Goal: Task Accomplishment & Management: Complete application form

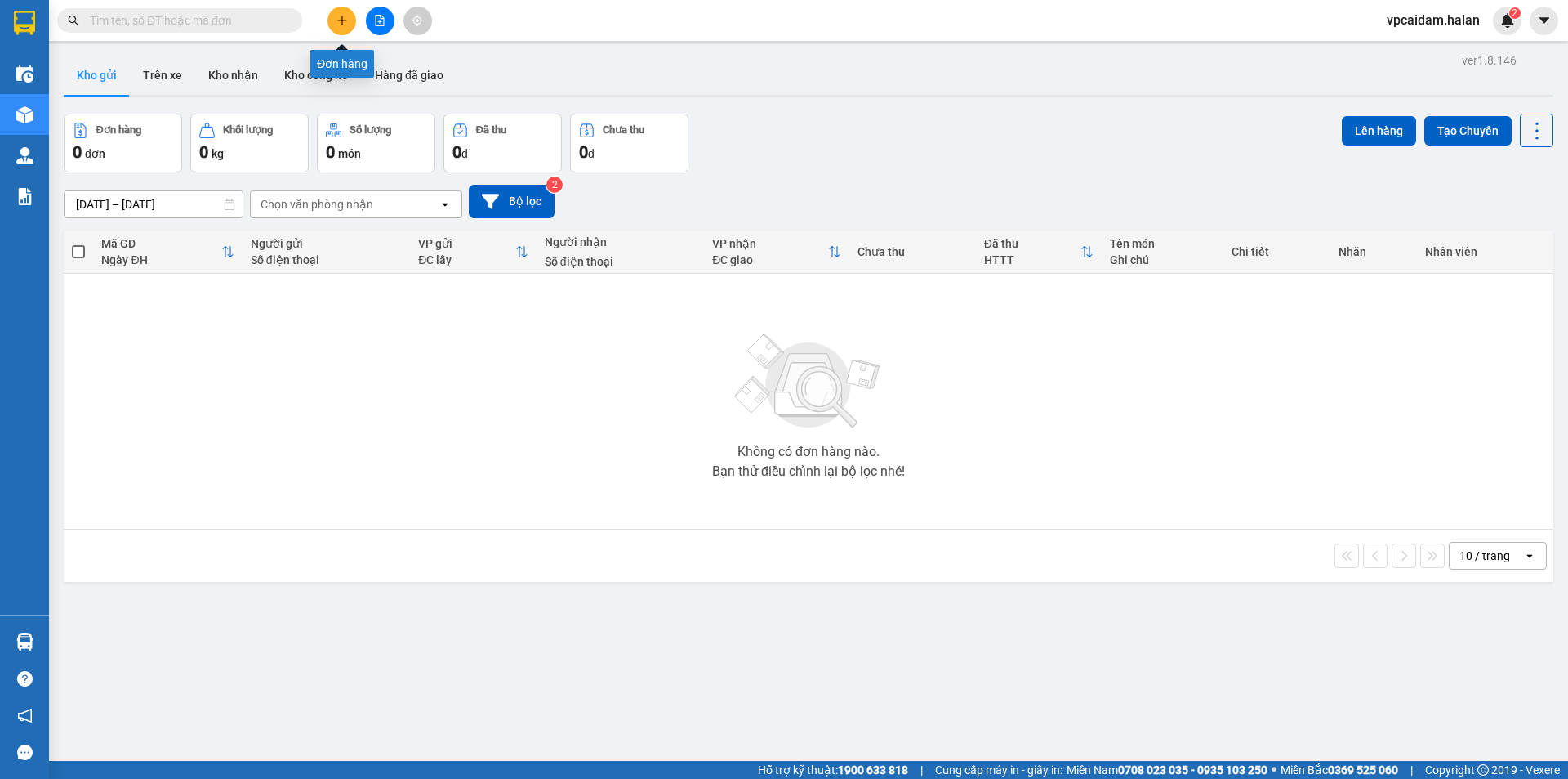
click at [350, 24] on button at bounding box center [342, 21] width 29 height 29
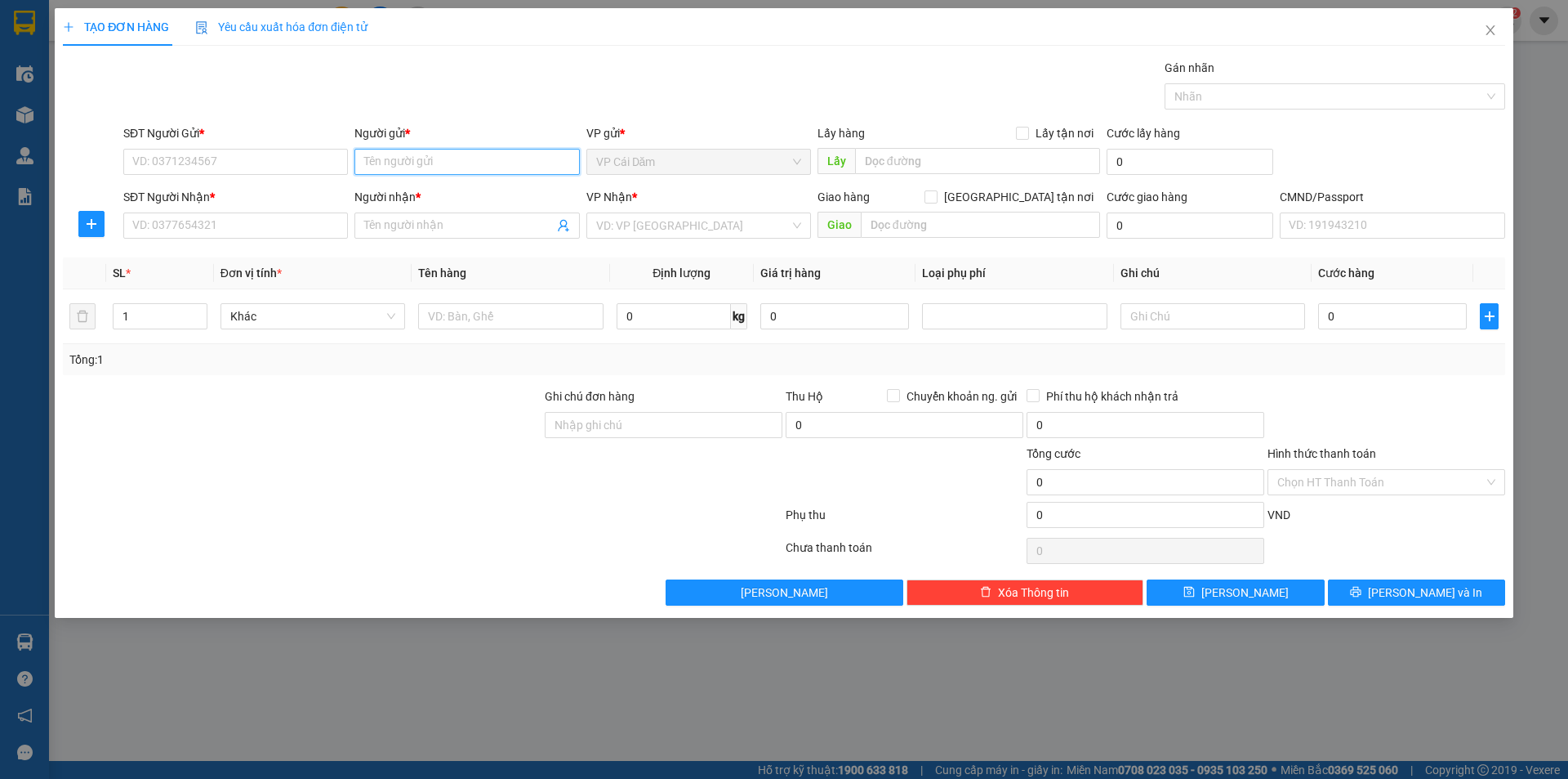
click at [415, 170] on input "Người gửi *" at bounding box center [467, 162] width 225 height 26
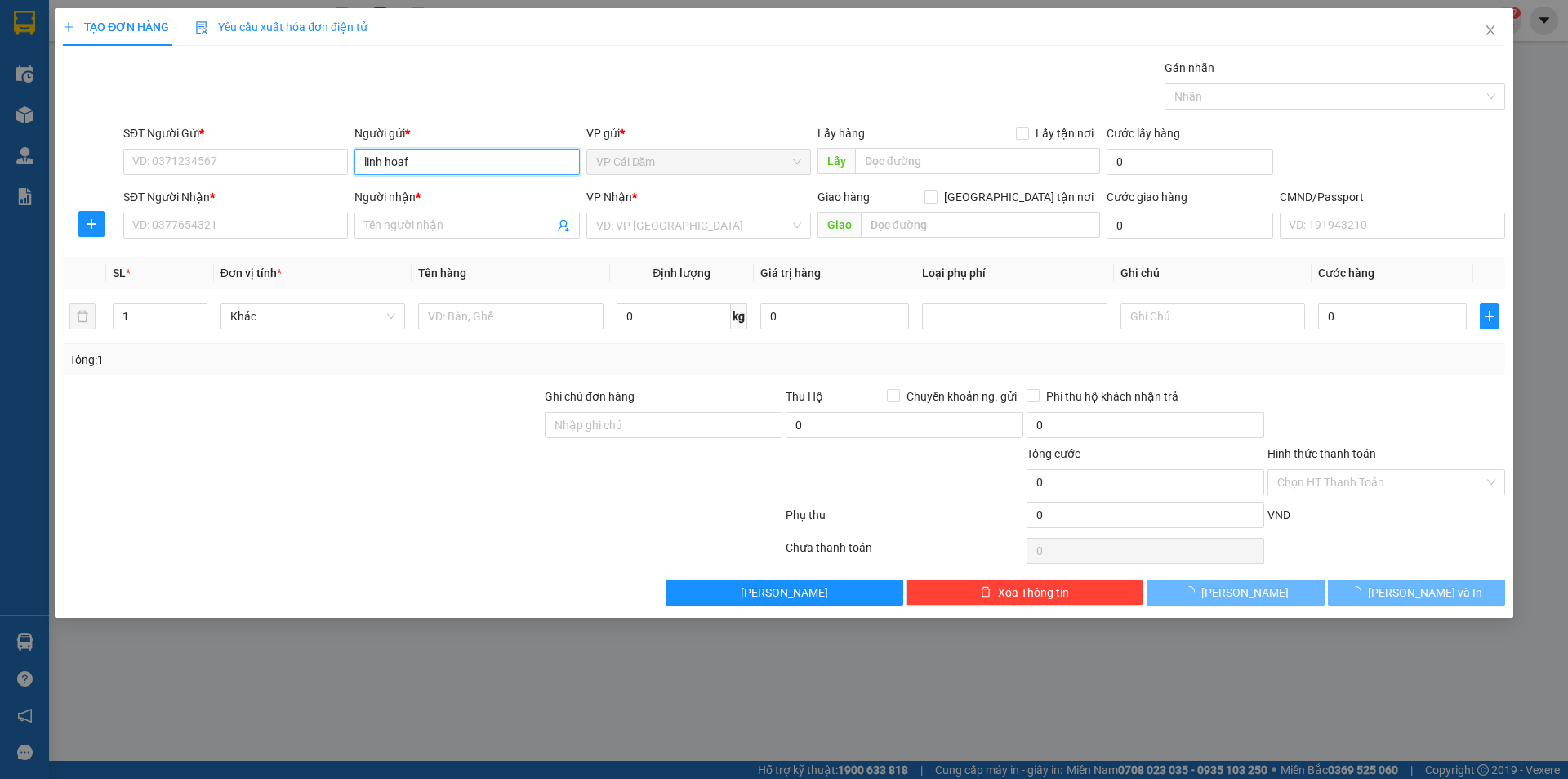
click at [479, 154] on input "linh hoaf" at bounding box center [467, 162] width 225 height 26
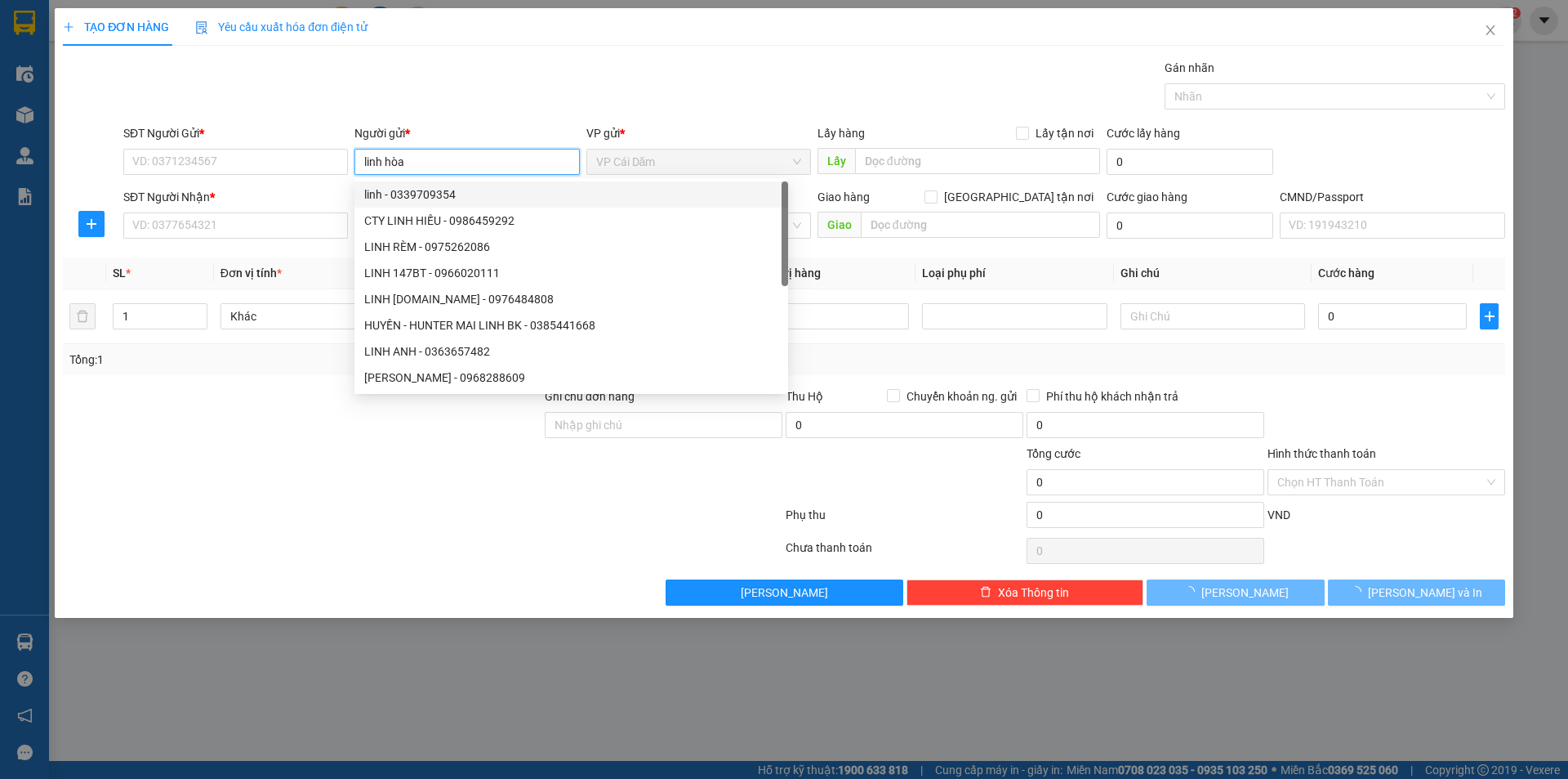
type input "linh hòa"
click at [200, 259] on th "SL *" at bounding box center [160, 273] width 108 height 32
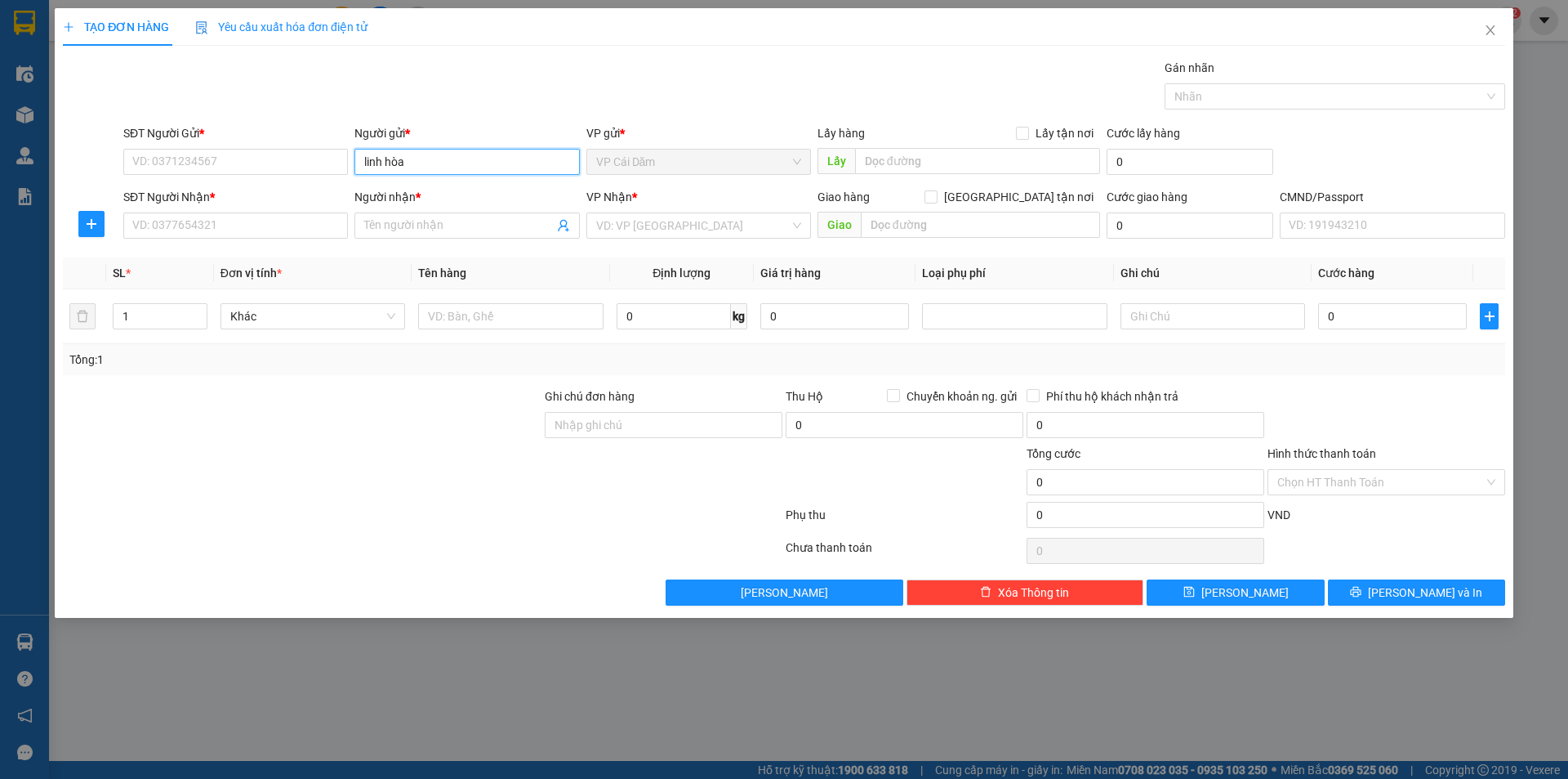
click at [422, 158] on input "linh hòa" at bounding box center [467, 162] width 225 height 26
click at [429, 190] on div "LINH HÒA - 0816085856" at bounding box center [467, 194] width 205 height 18
type input "0816085856"
type input "LINH HÒA"
drag, startPoint x: 232, startPoint y: 160, endPoint x: 130, endPoint y: 158, distance: 102.0
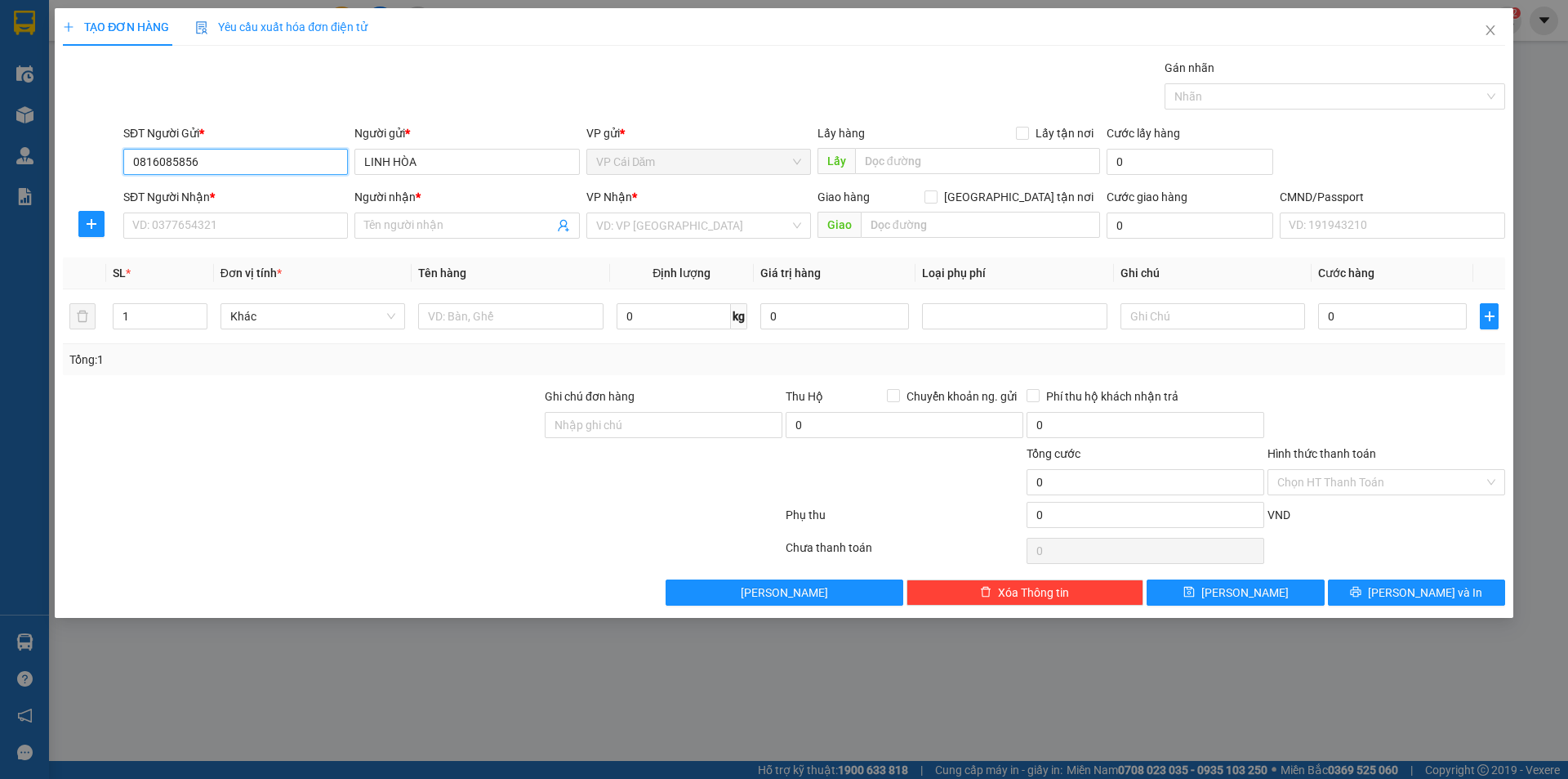
click at [130, 158] on input "0816085856" at bounding box center [235, 162] width 225 height 26
click at [231, 185] on div "0364898988 - HOÀ" at bounding box center [235, 194] width 225 height 26
type input "0364898988"
type input "HOÀ"
type input "0364898988"
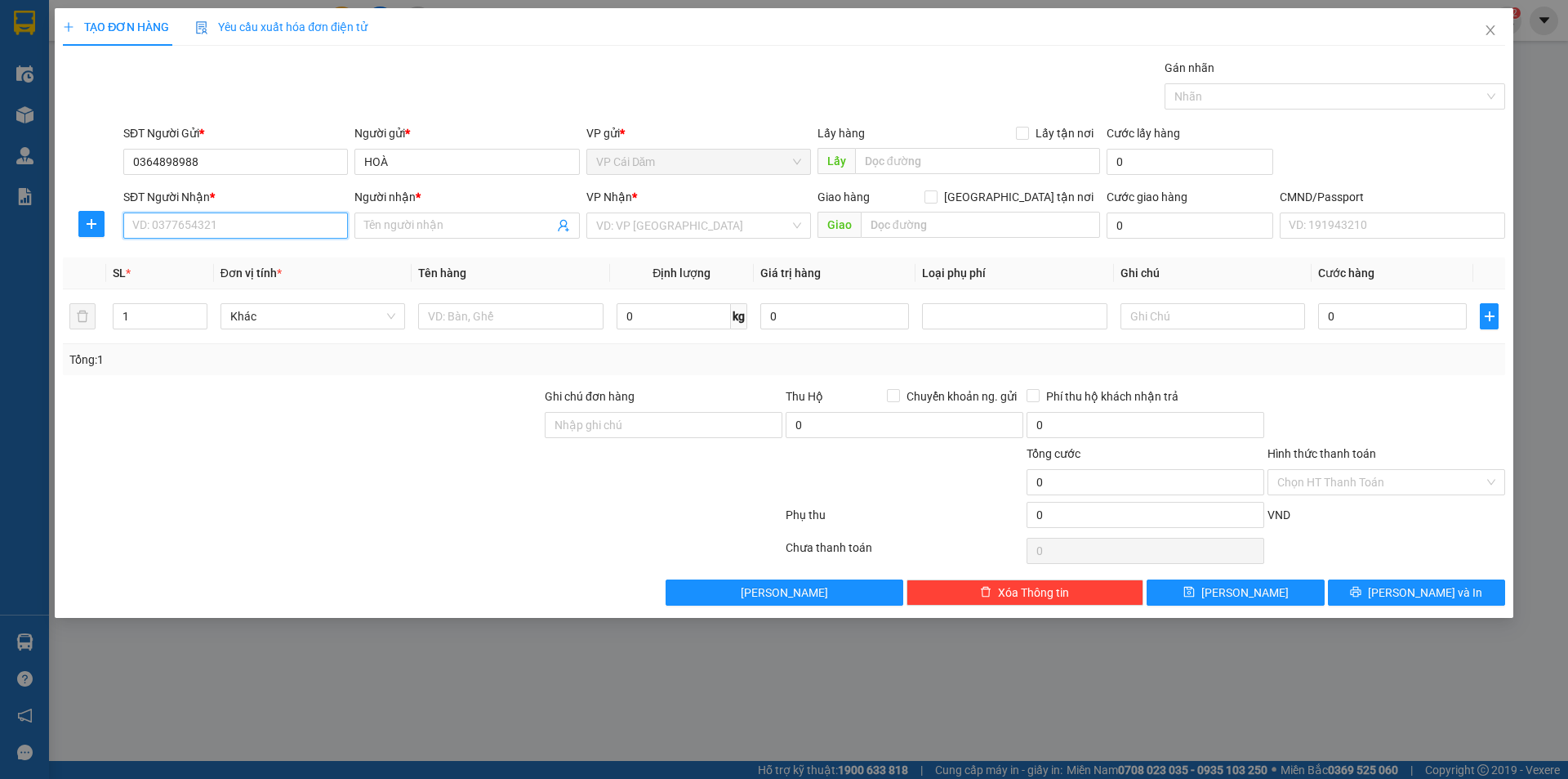
click at [256, 226] on input "SĐT Người Nhận *" at bounding box center [235, 225] width 225 height 26
click at [259, 252] on div "0816085856 - LINH HÒA" at bounding box center [235, 258] width 205 height 18
type input "0816085856"
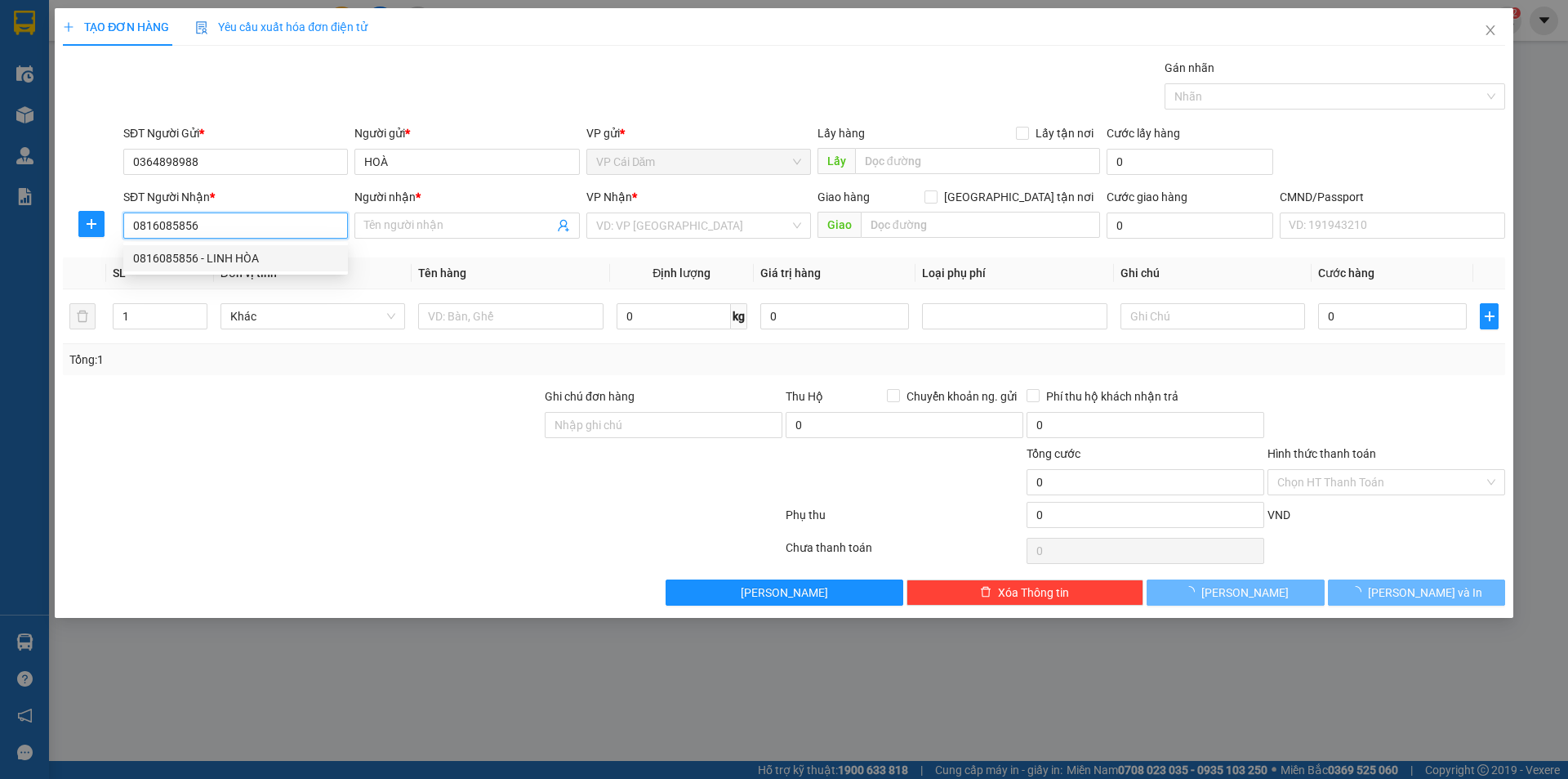
type input "LINH HÒA"
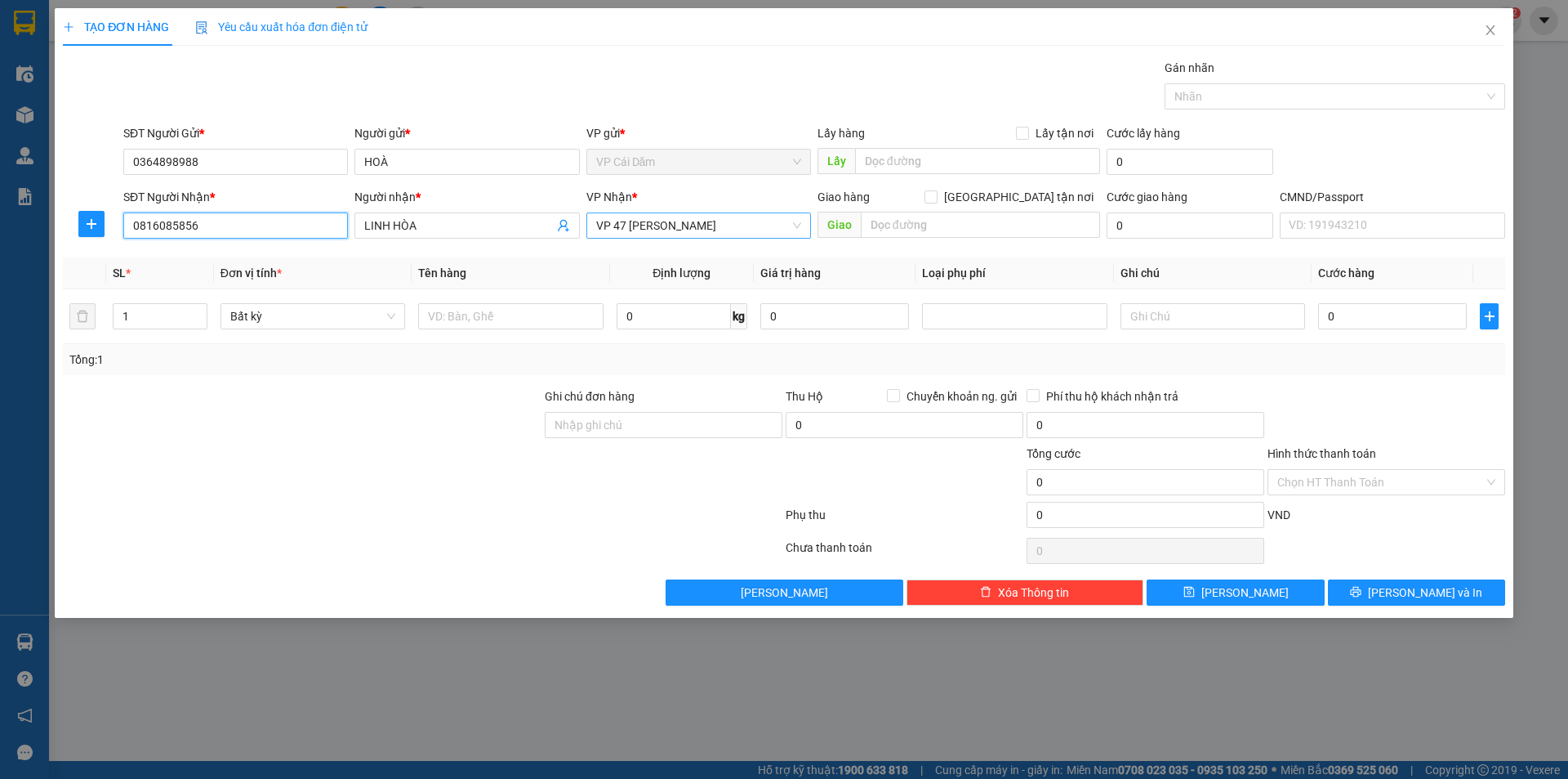
click at [683, 222] on span "VP 47 Trần Khát Chân" at bounding box center [699, 225] width 205 height 24
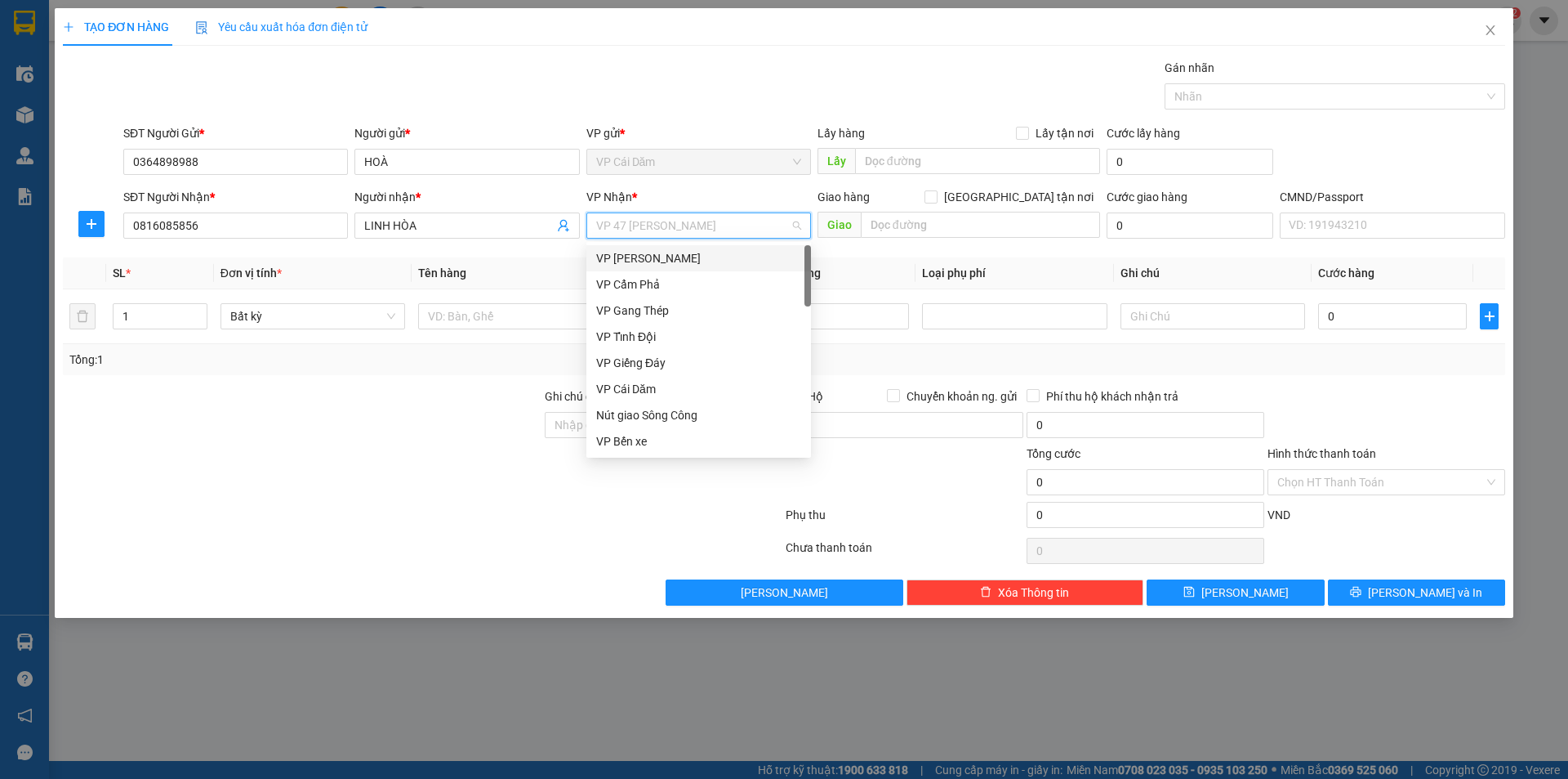
click at [668, 259] on div "VP Cổ Linh" at bounding box center [699, 258] width 205 height 18
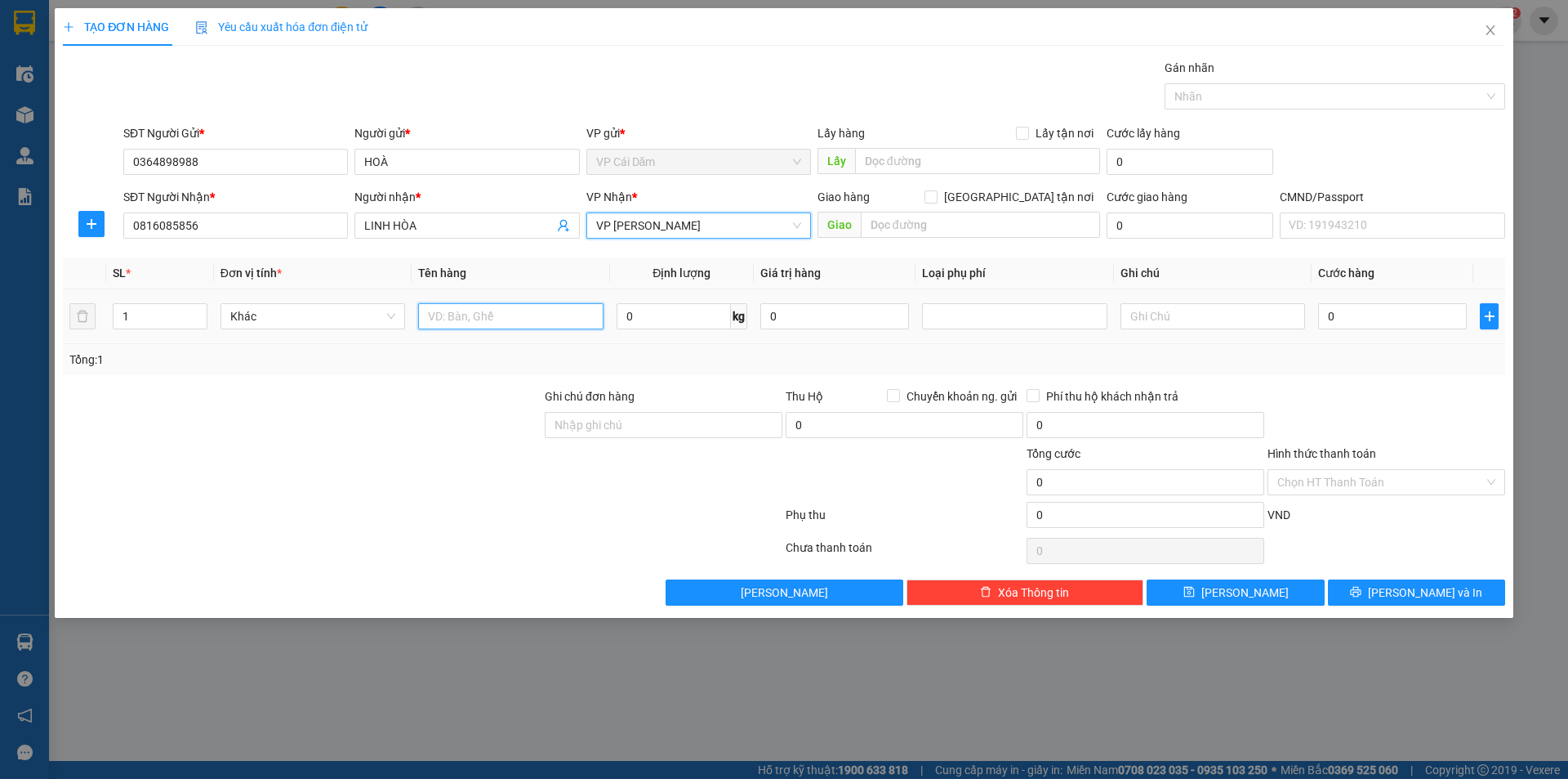
click at [530, 326] on input "text" at bounding box center [510, 316] width 185 height 26
type input "bọc đen hộp giày"
click at [640, 312] on input "0" at bounding box center [674, 316] width 114 height 26
type input "1"
click at [1361, 324] on input "0" at bounding box center [1393, 316] width 149 height 26
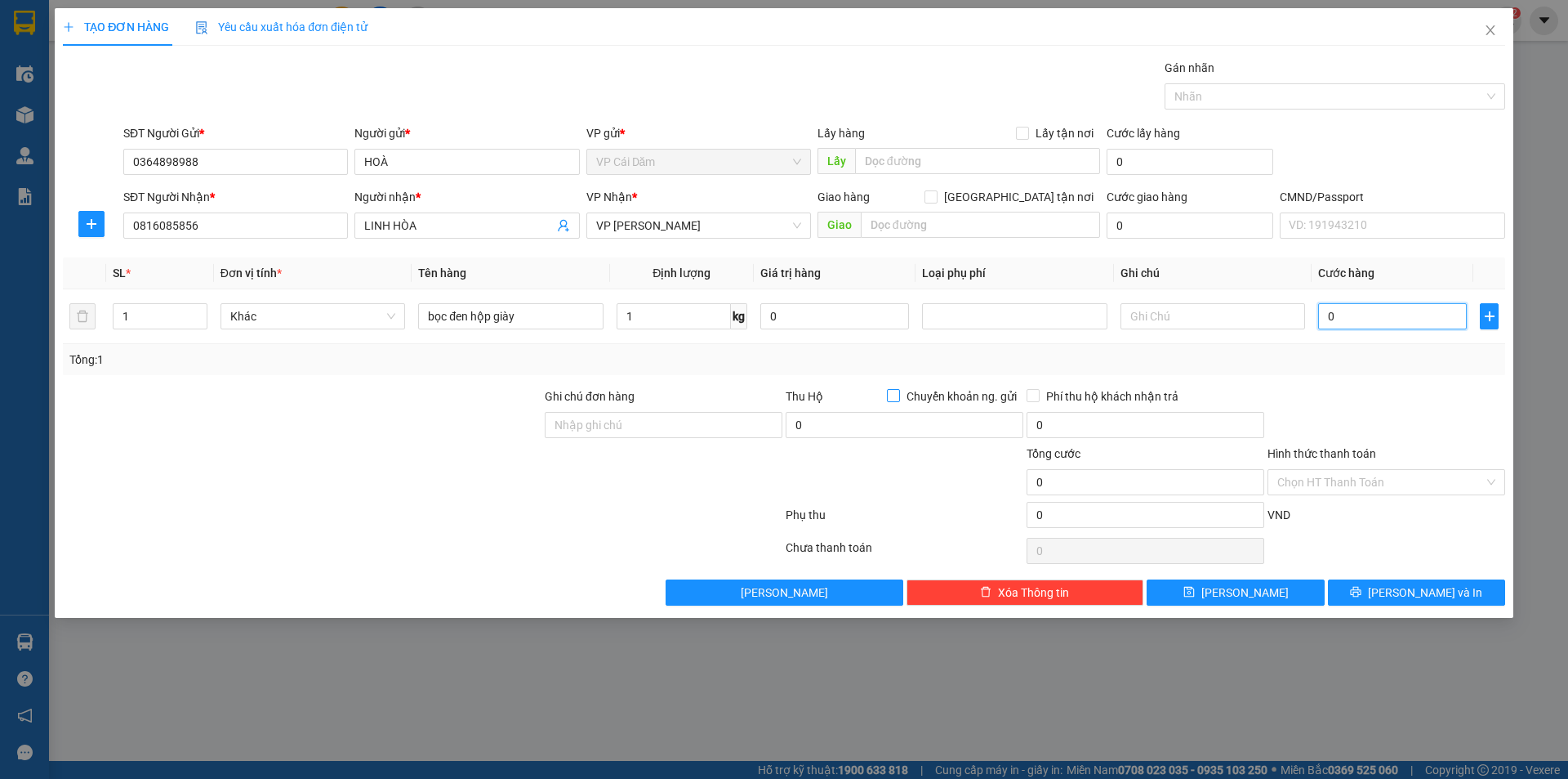
type input "5"
type input "50"
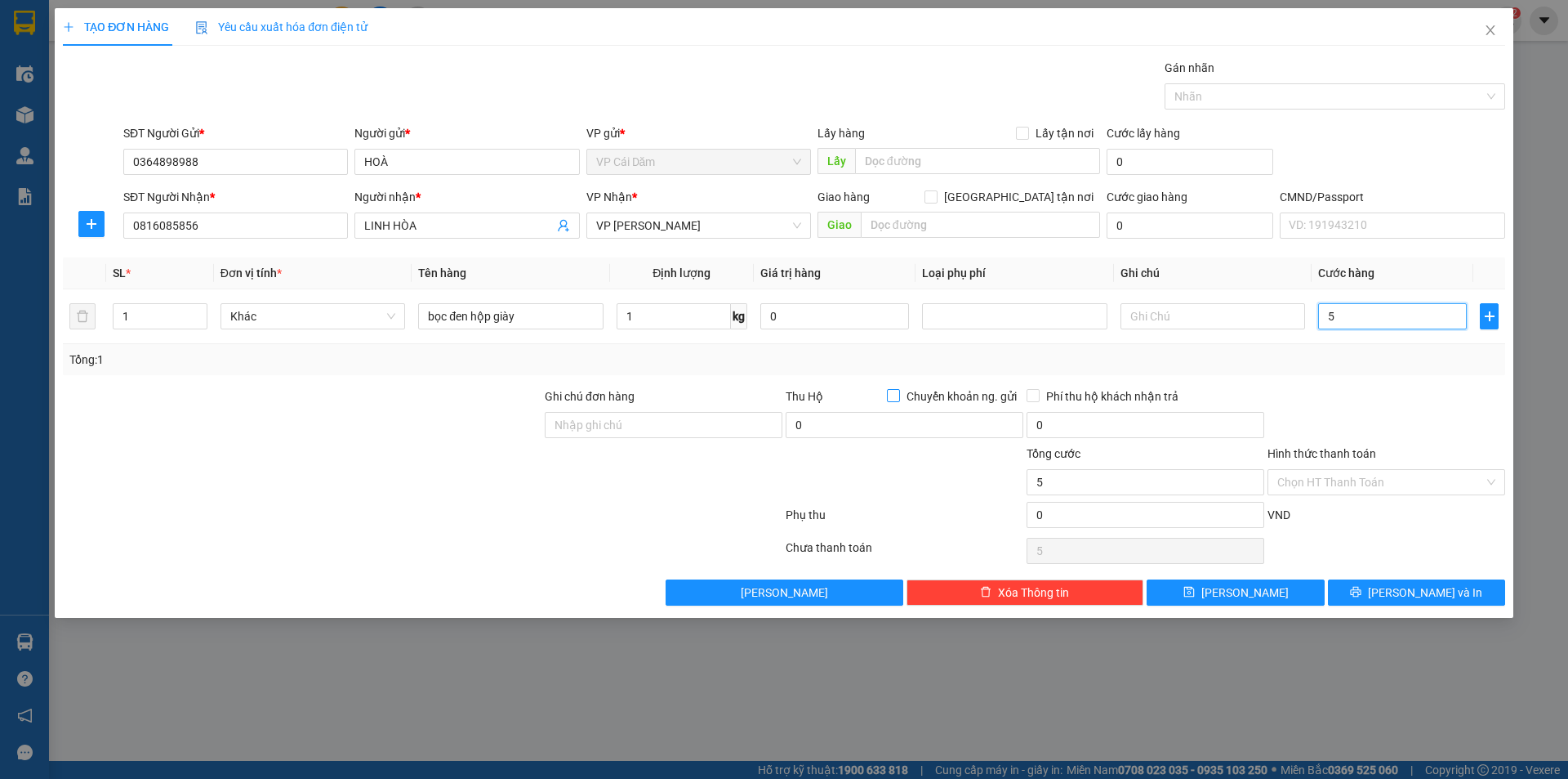
type input "50"
type input "500"
type input "5.000"
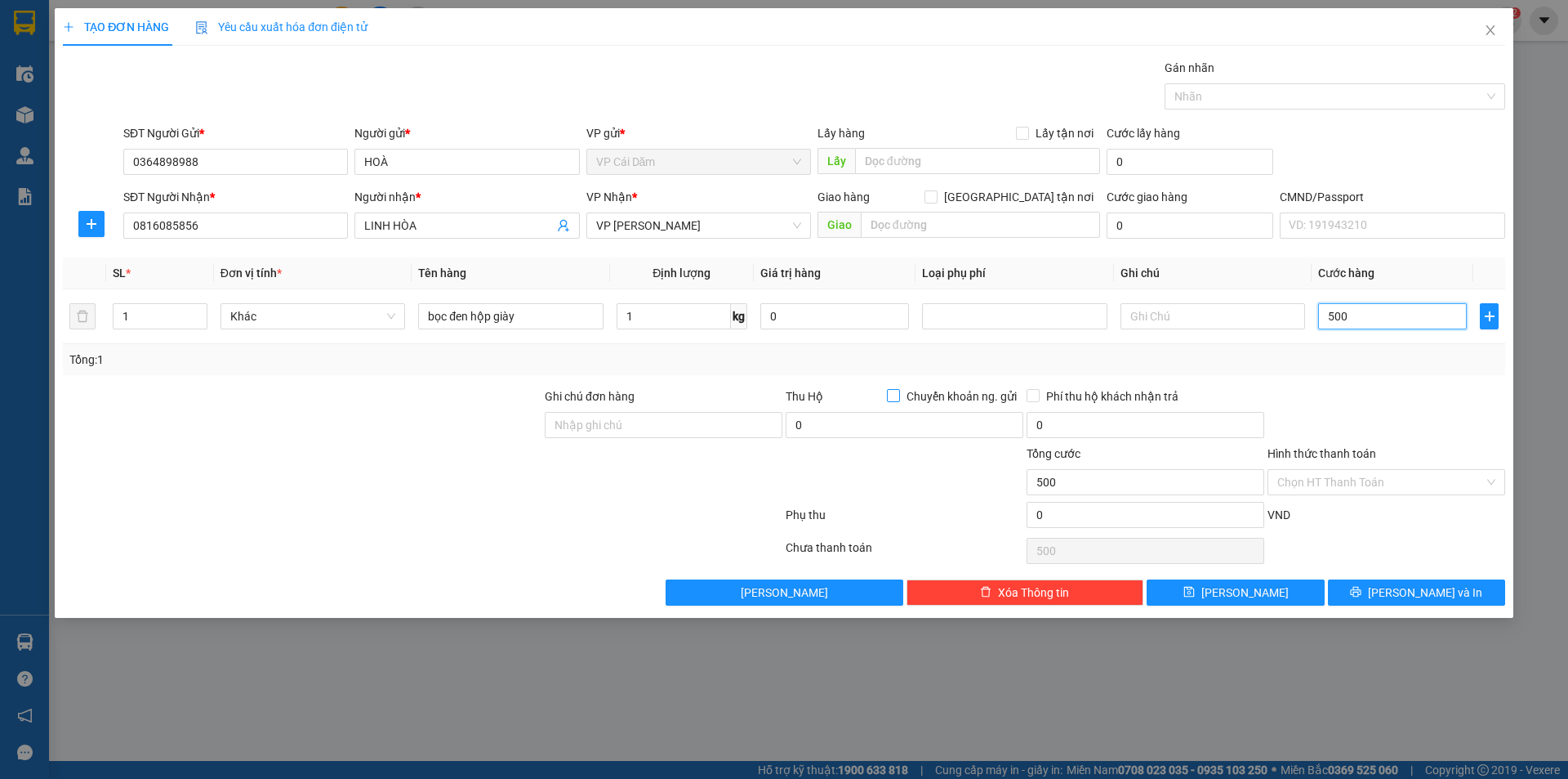
type input "5.000"
type input "50.000"
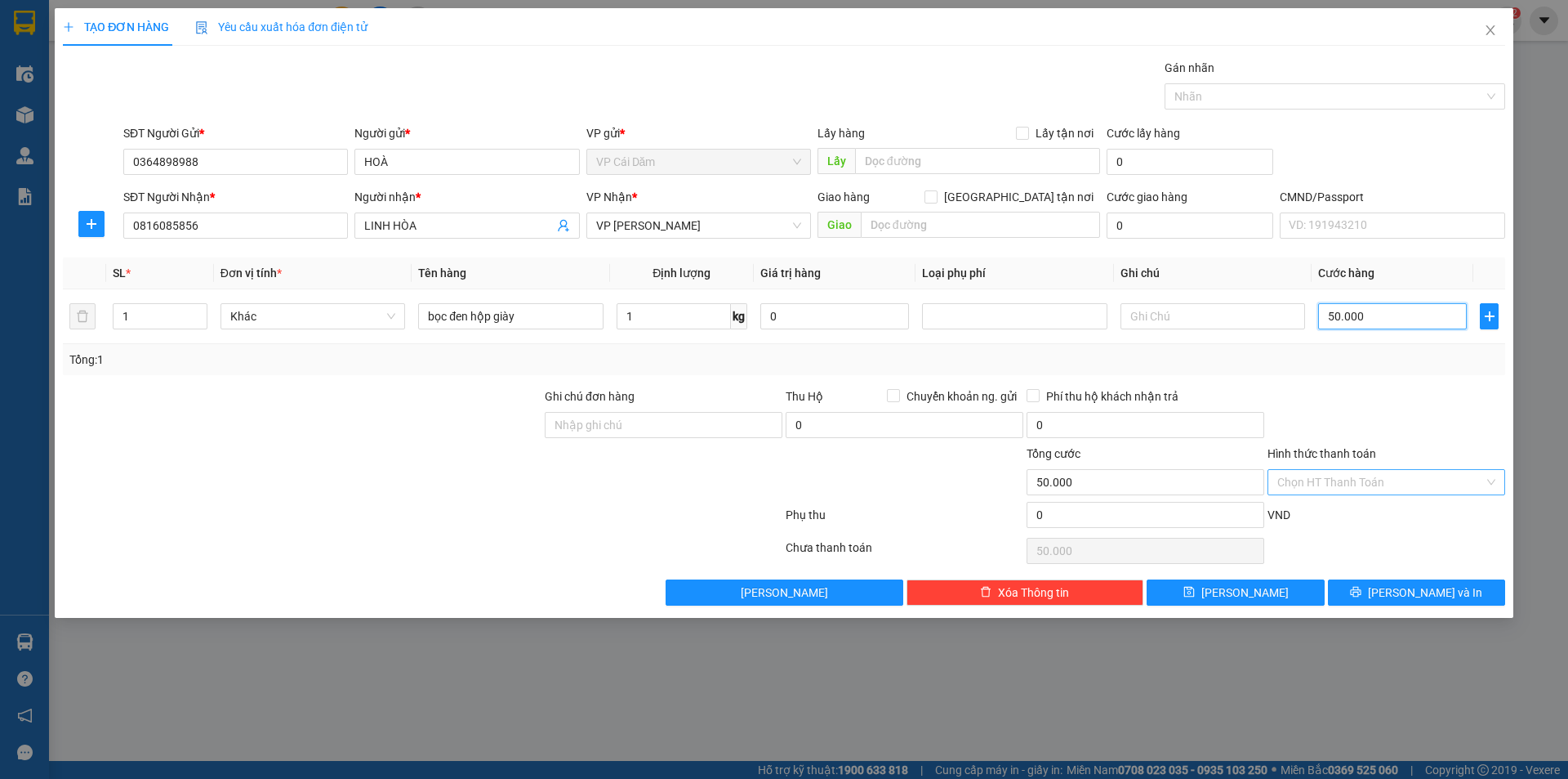
type input "50.000"
click at [1382, 483] on input "Hình thức thanh toán" at bounding box center [1380, 482] width 206 height 24
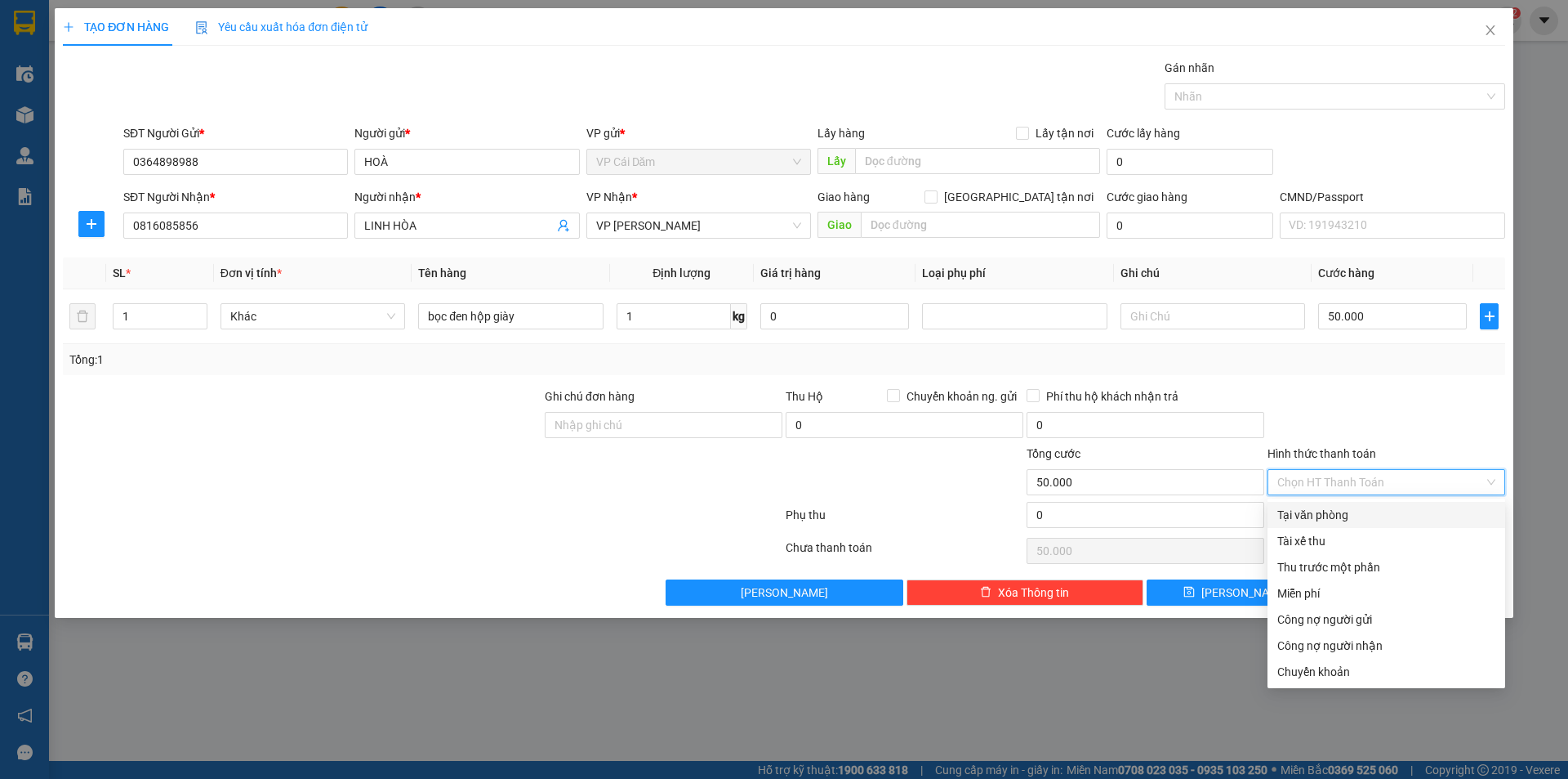
click at [1354, 514] on div "Tại văn phòng" at bounding box center [1386, 514] width 218 height 18
type input "0"
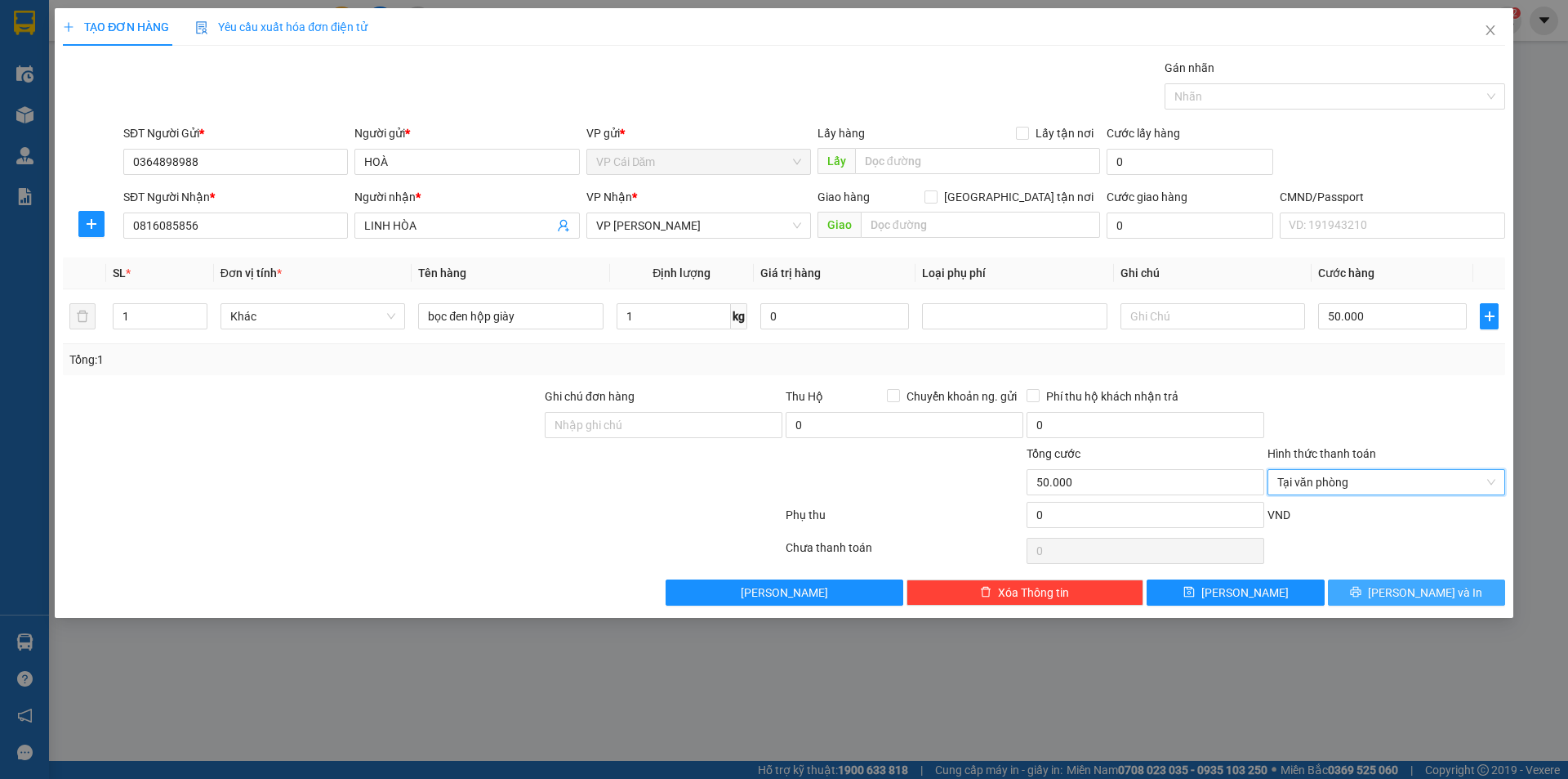
click at [1362, 598] on icon "printer" at bounding box center [1356, 592] width 12 height 12
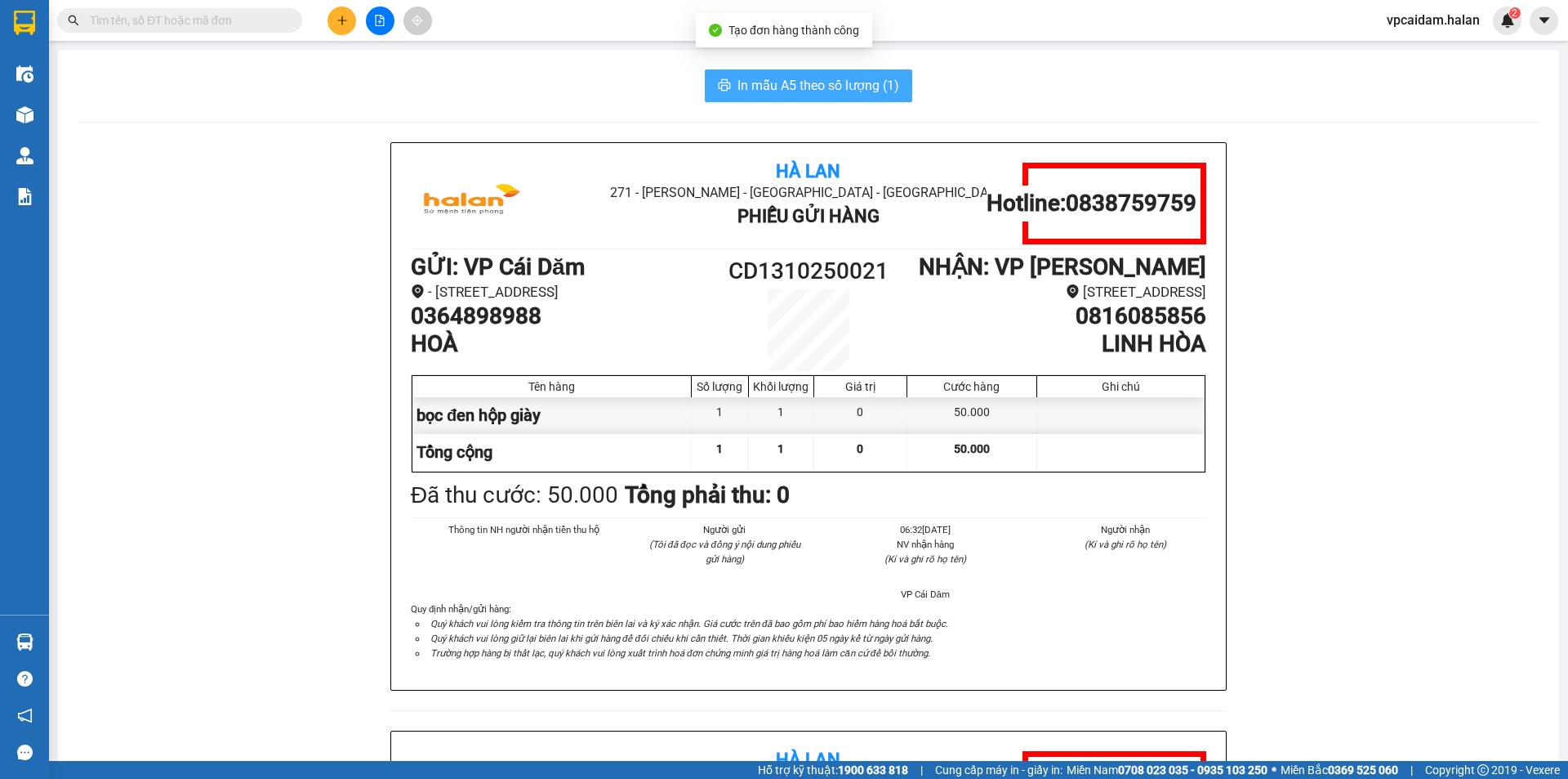
click at [792, 81] on span "In mẫu A5 theo số lượng (1)" at bounding box center [818, 85] width 162 height 20
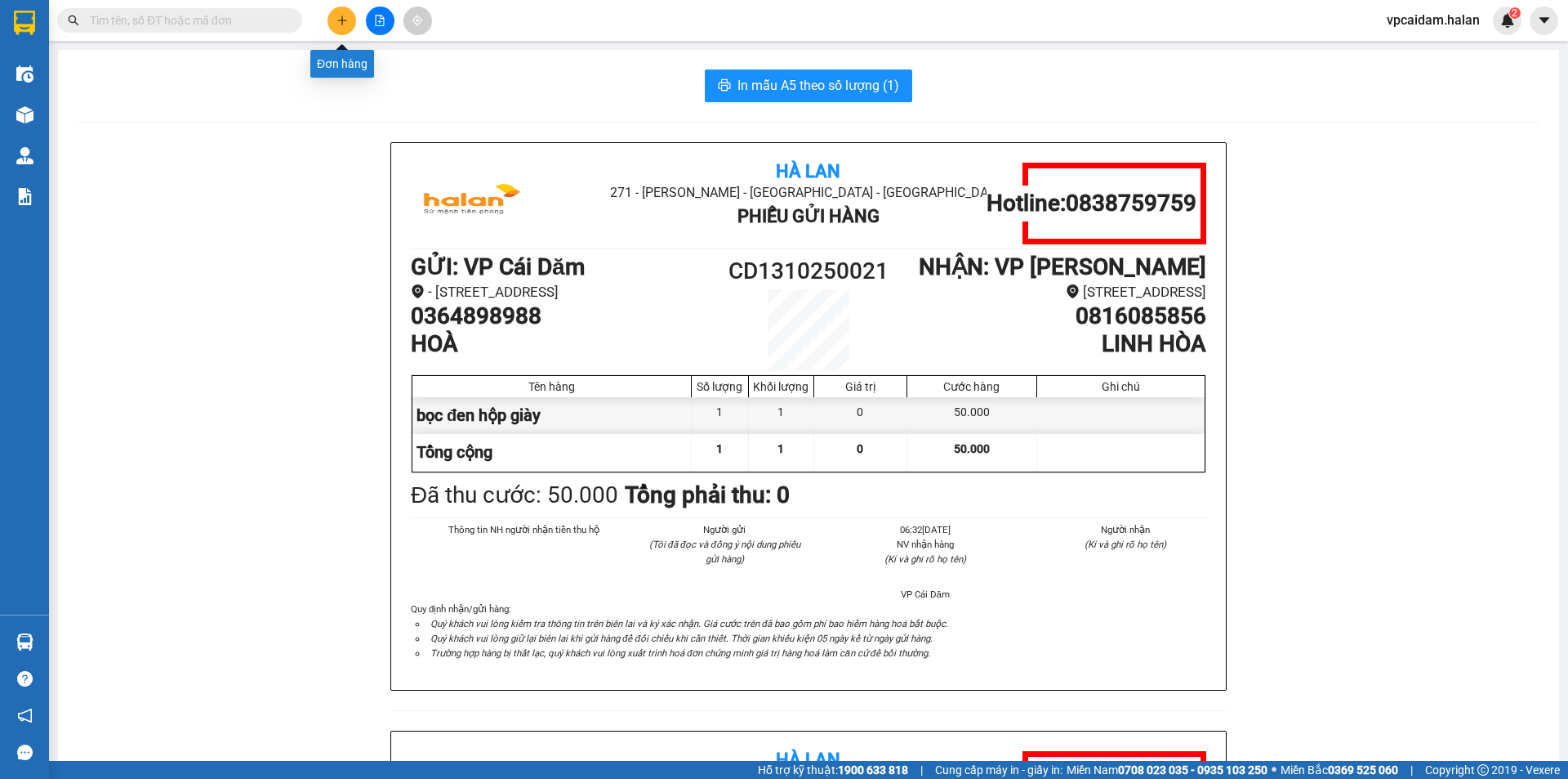
click at [341, 24] on icon "plus" at bounding box center [343, 20] width 12 height 12
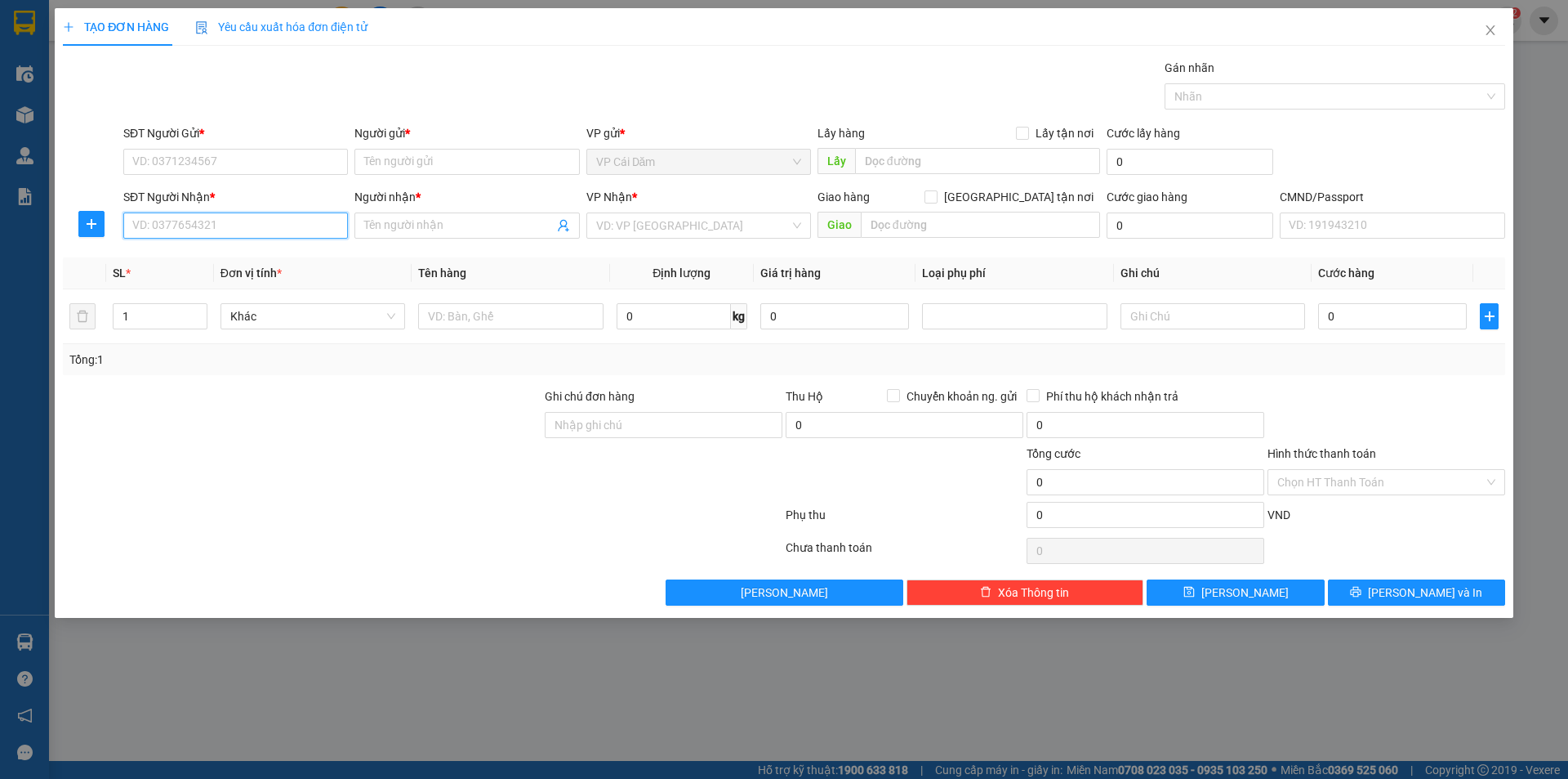
click at [245, 222] on input "SĐT Người Nhận *" at bounding box center [235, 225] width 225 height 26
type input "0983113358"
click at [389, 225] on input "Người nhận *" at bounding box center [458, 226] width 189 height 18
click at [328, 233] on input "0983113358" at bounding box center [235, 225] width 225 height 26
click at [268, 251] on div "0983113358 - NGUYỆT" at bounding box center [235, 258] width 205 height 18
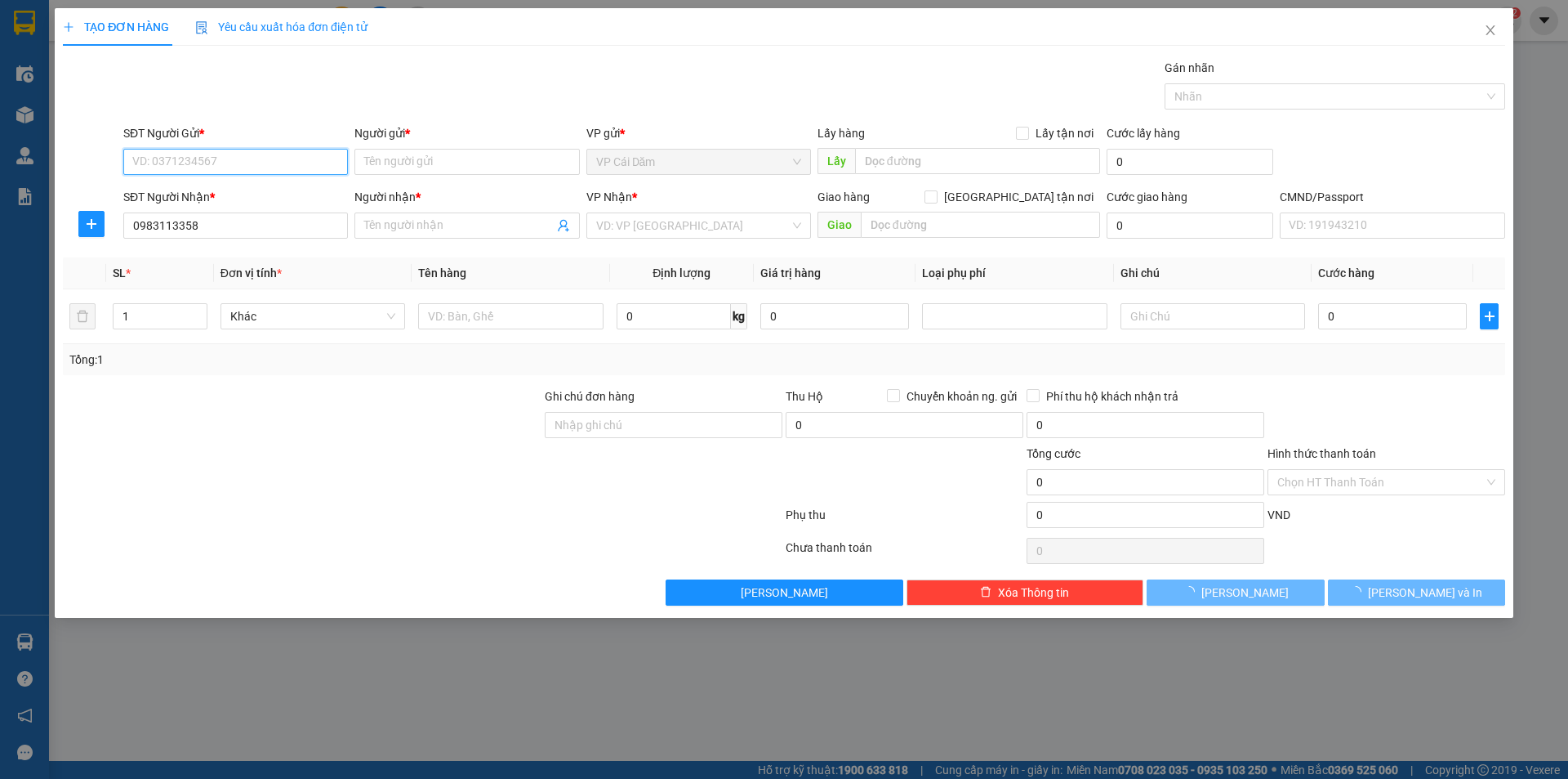
click at [256, 163] on input "SĐT Người Gửi *" at bounding box center [235, 162] width 225 height 26
type input "NGUYỆT"
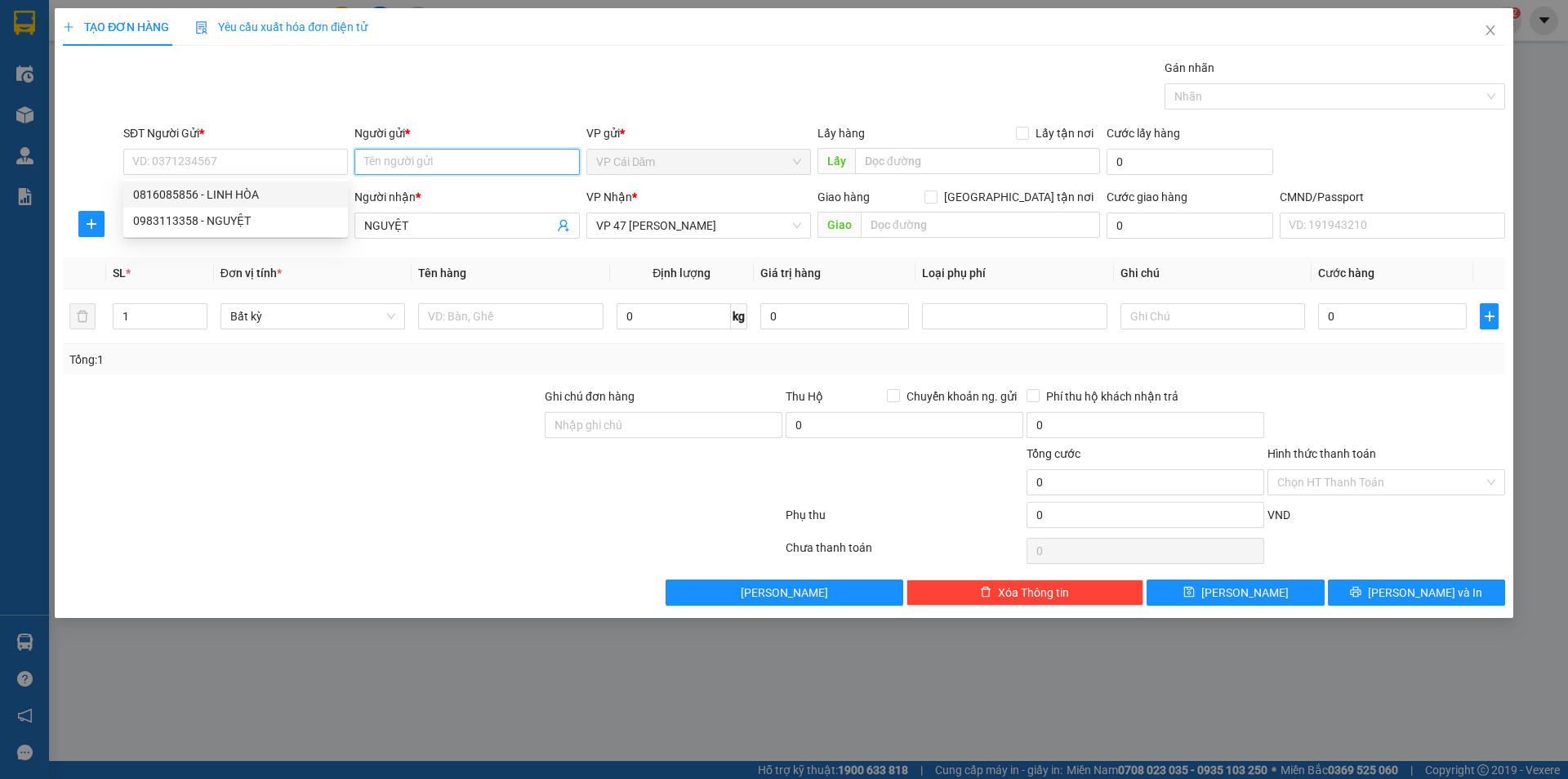
click at [427, 152] on input "Người gửi *" at bounding box center [467, 162] width 225 height 26
click at [263, 191] on div "SĐT Người Nhận *" at bounding box center [235, 197] width 225 height 18
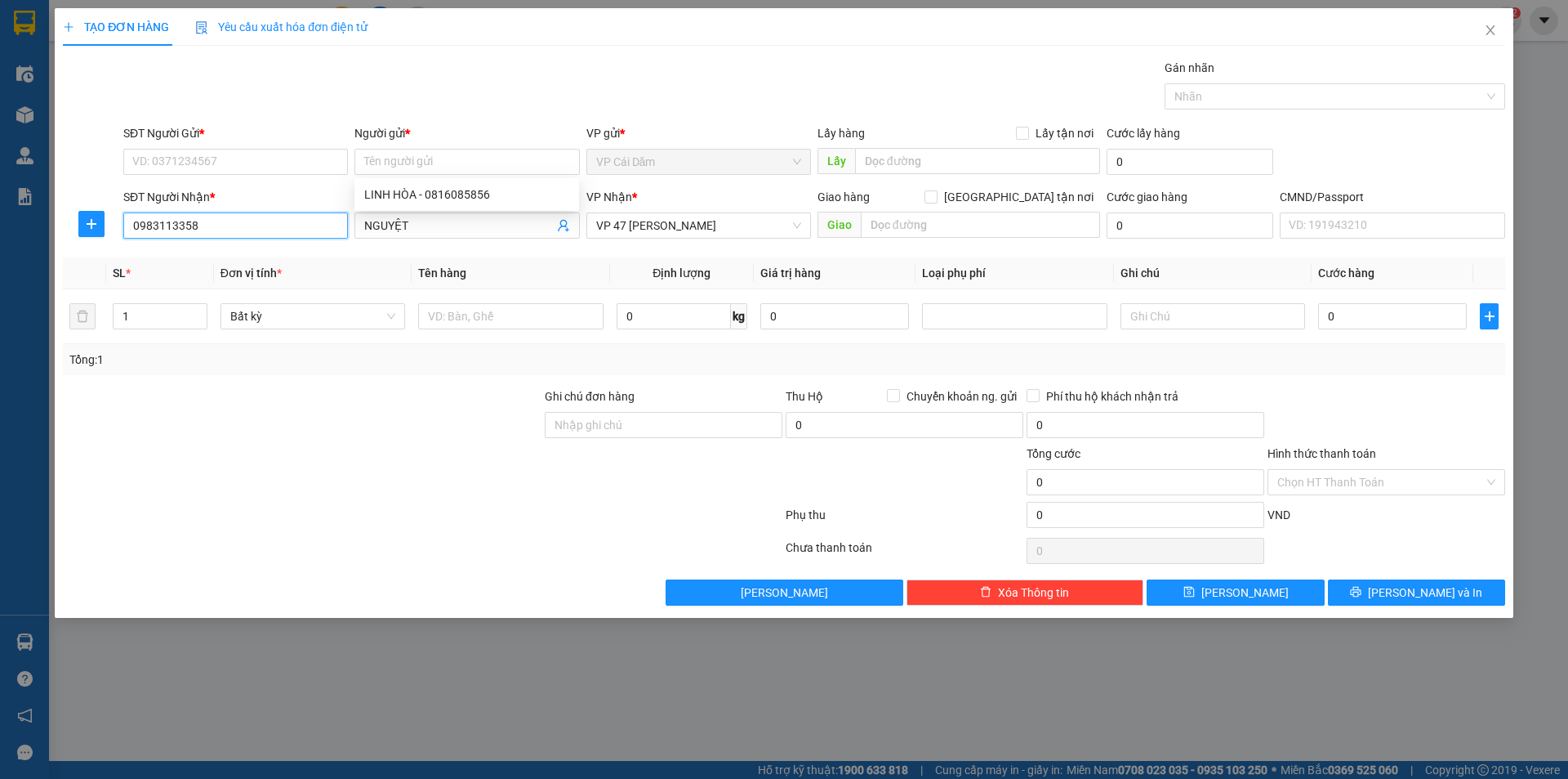
click at [263, 212] on input "0983113358" at bounding box center [235, 225] width 225 height 26
click at [411, 146] on div "Người gửi *" at bounding box center [467, 136] width 225 height 24
click at [408, 159] on input "Người gửi *" at bounding box center [467, 162] width 225 height 26
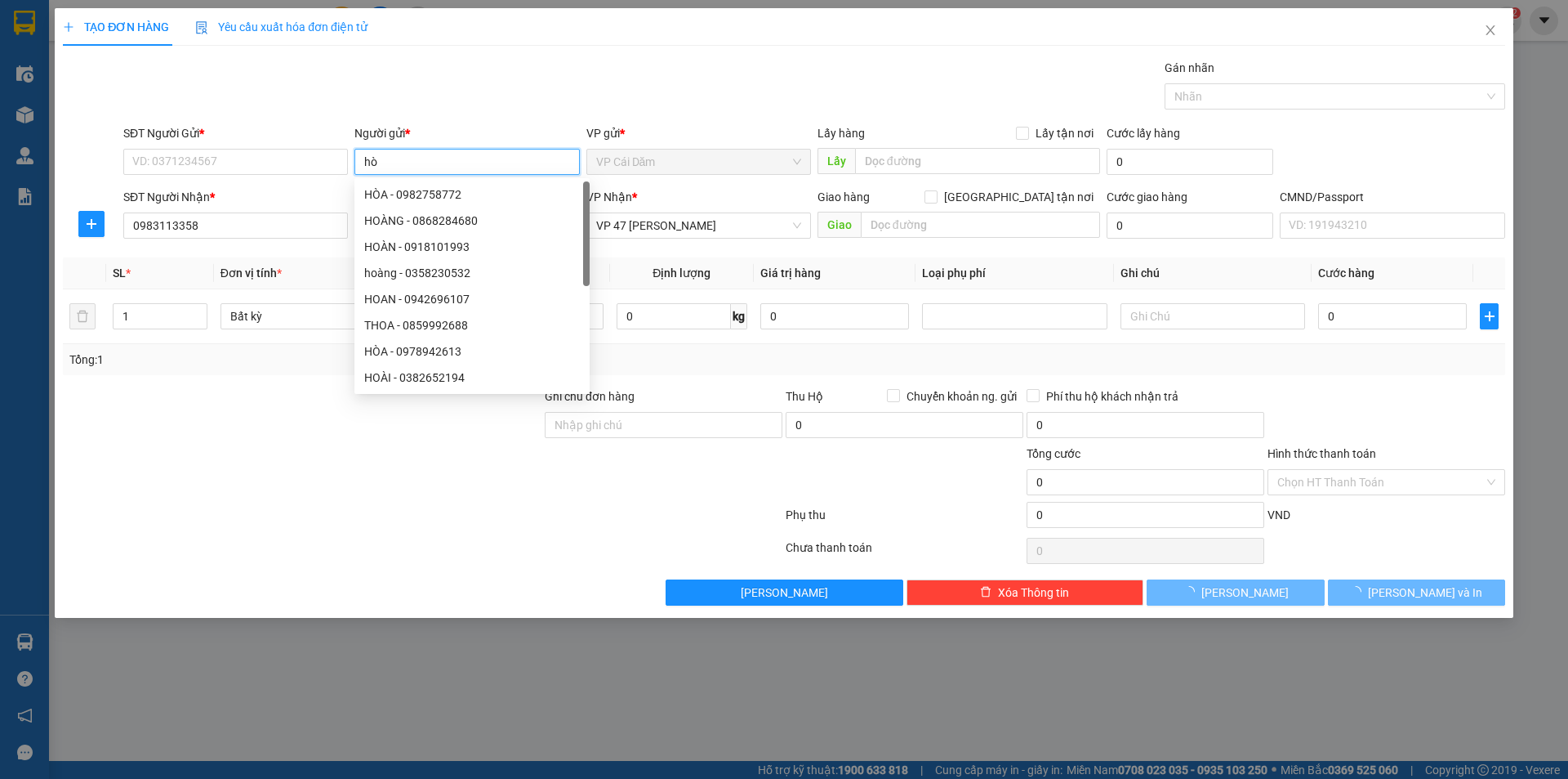
type input "h"
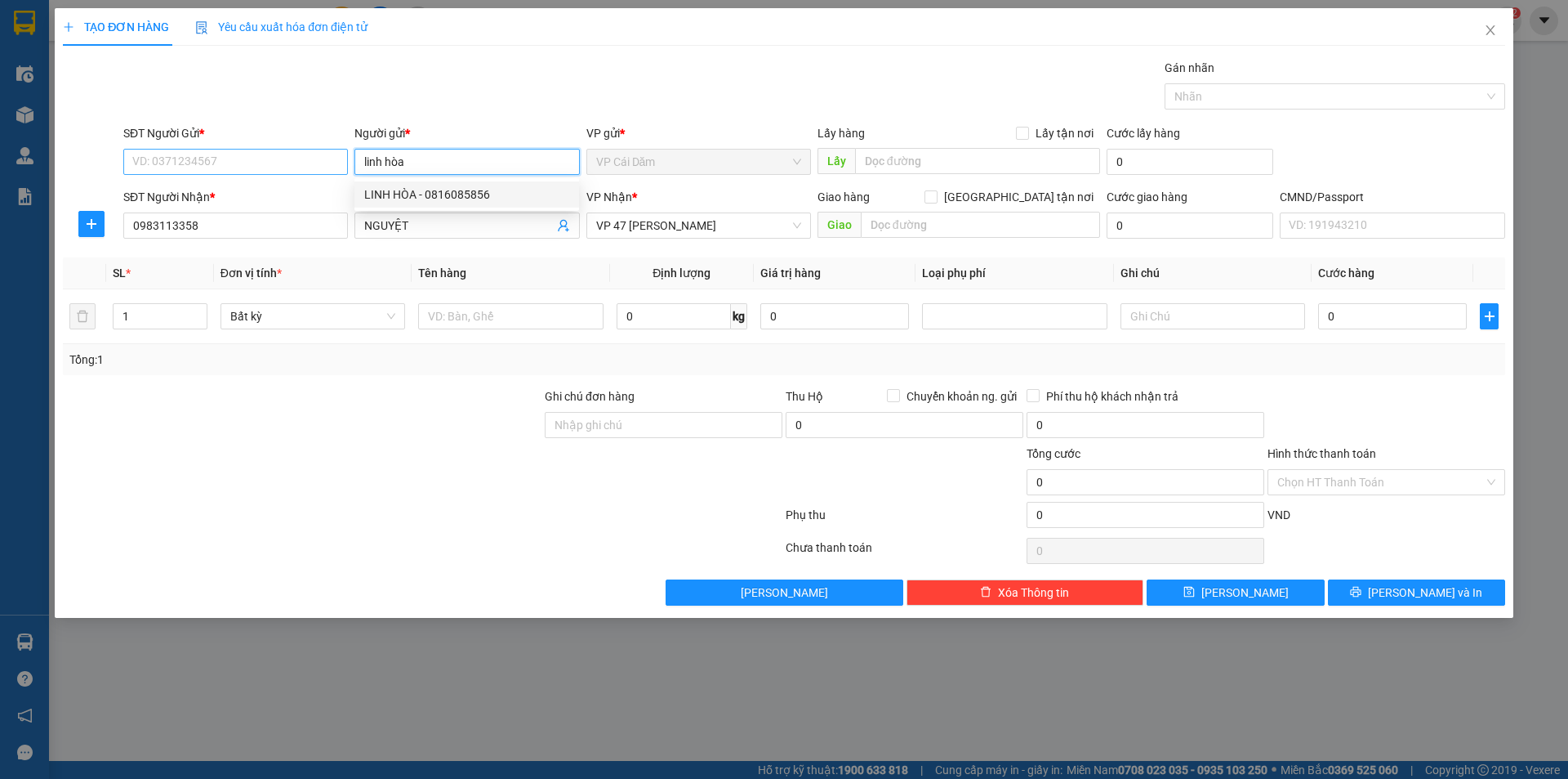
type input "linh hòa"
click at [244, 154] on input "SĐT Người Gửi *" at bounding box center [235, 162] width 225 height 26
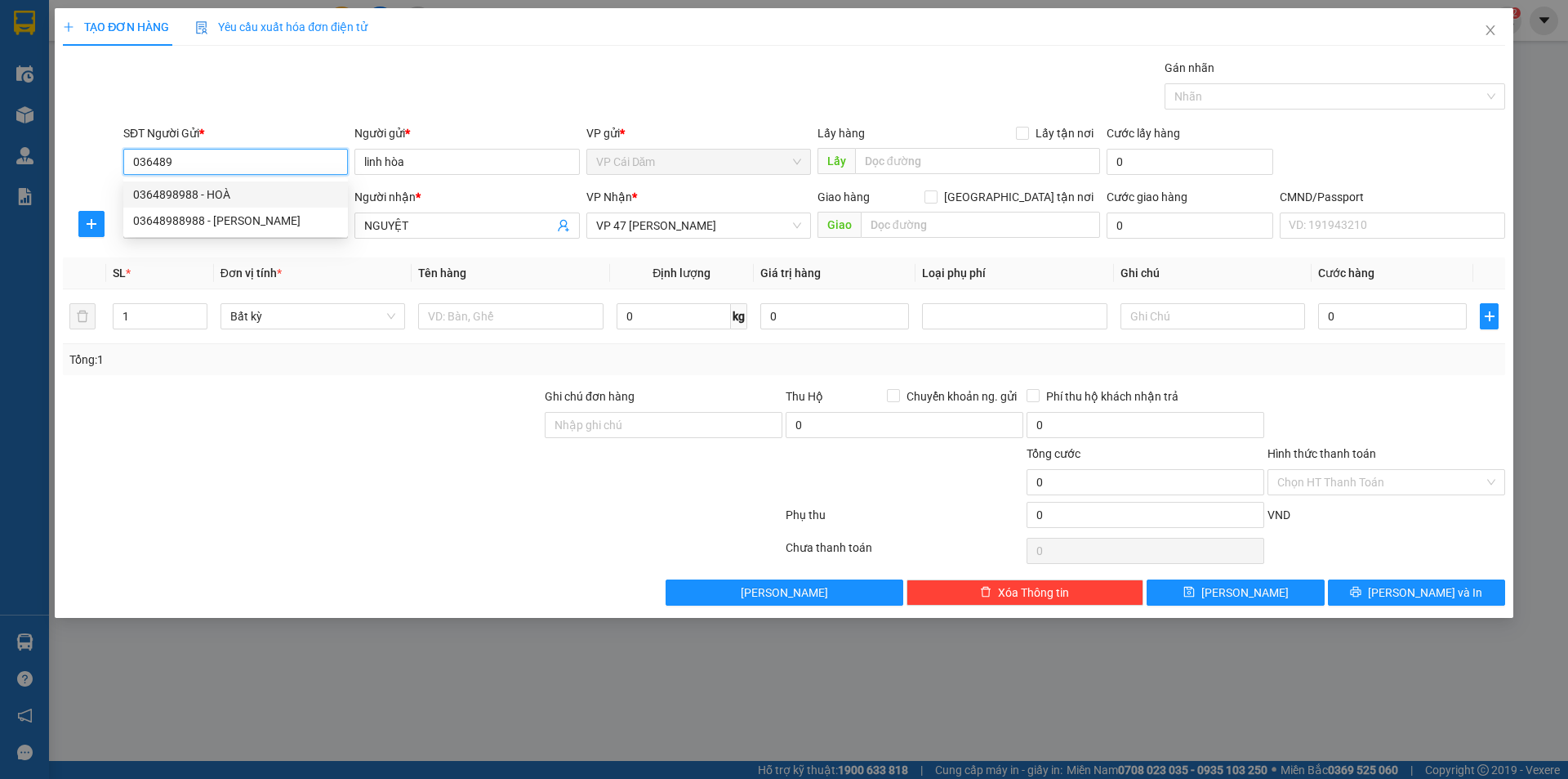
click at [232, 191] on div "0364898988 - HOÀ" at bounding box center [235, 194] width 205 height 18
type input "0364898988"
type input "HOÀ"
click at [738, 225] on span "VP 47 Trần Khát Chân" at bounding box center [699, 225] width 205 height 24
type input "0364898988"
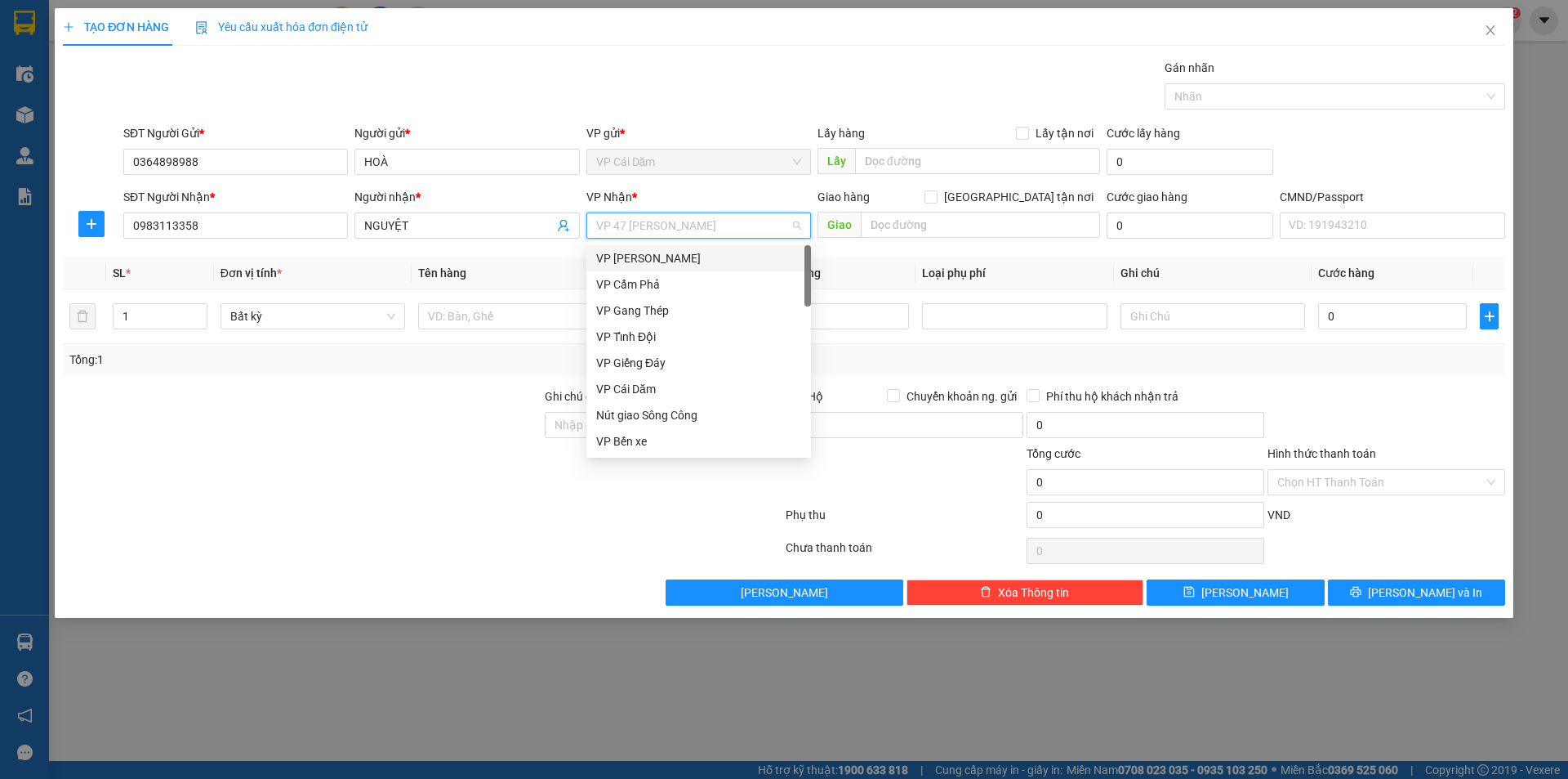
click at [678, 262] on div "VP Cổ Linh" at bounding box center [699, 258] width 205 height 18
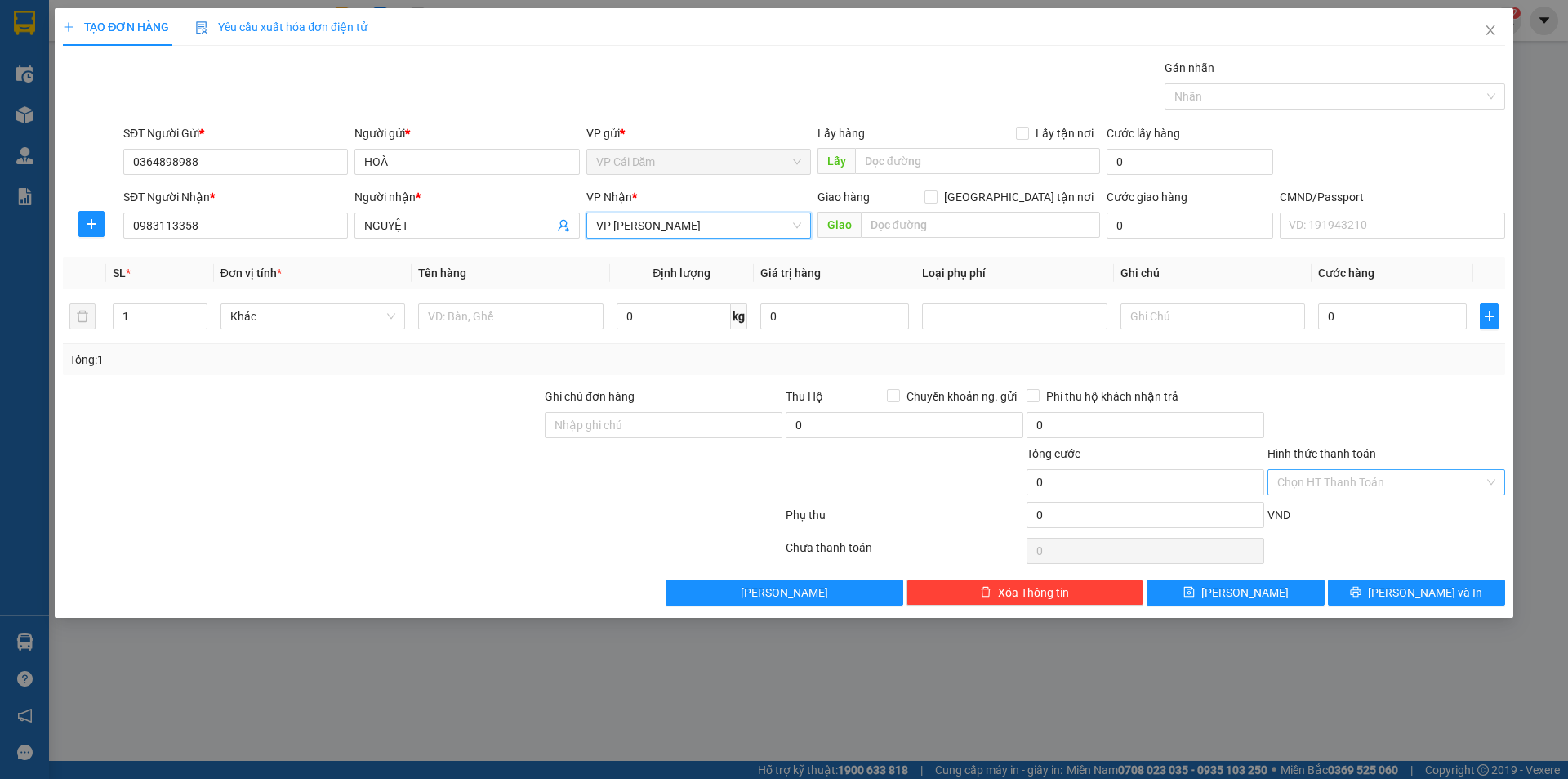
click at [1354, 480] on input "Hình thức thanh toán" at bounding box center [1380, 482] width 206 height 24
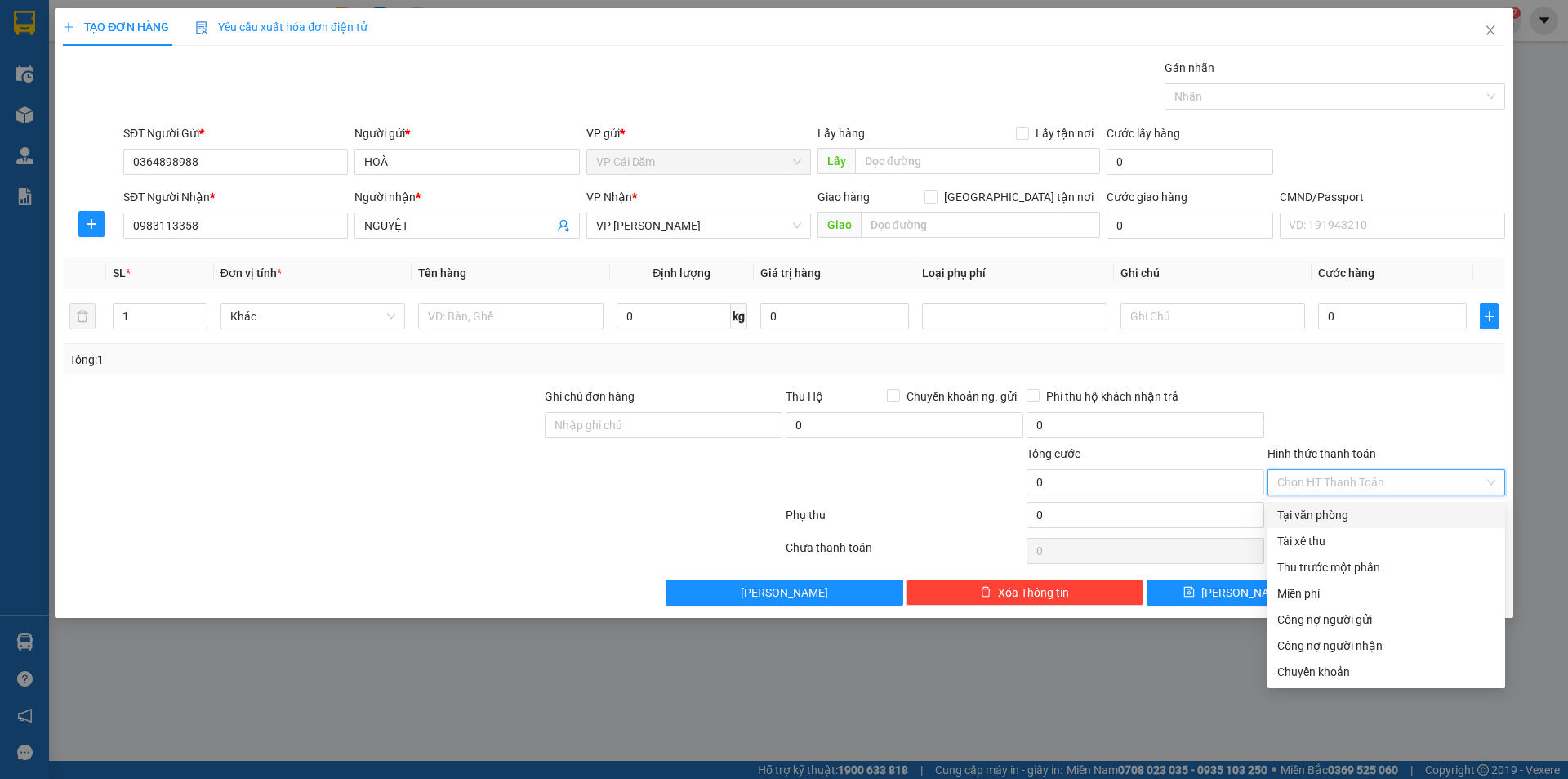
click at [1326, 514] on div "Tại văn phòng" at bounding box center [1386, 514] width 218 height 18
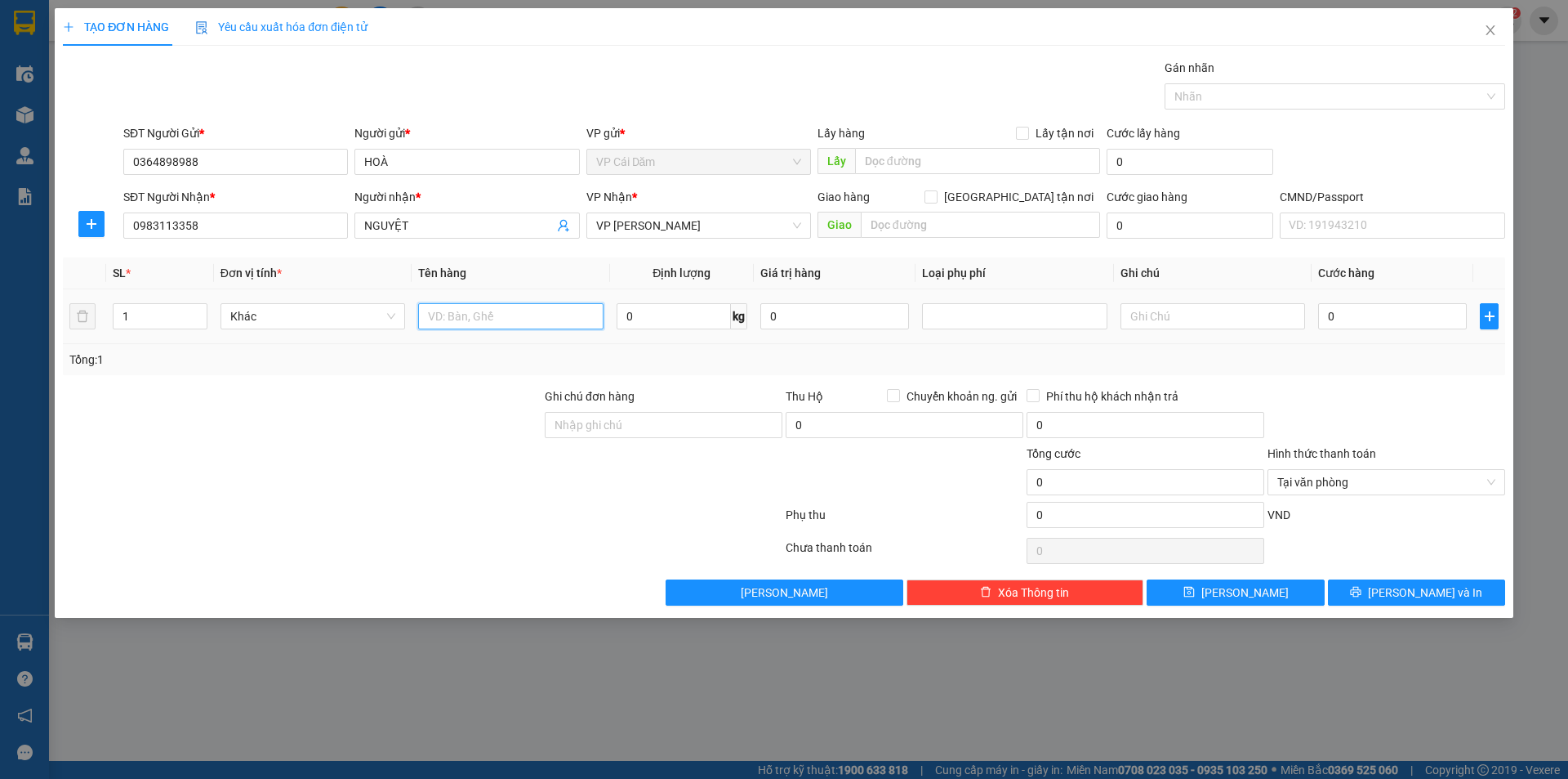
click at [509, 315] on input "text" at bounding box center [510, 316] width 185 height 26
type input "bọc đen quần áo"
click at [689, 318] on input "0" at bounding box center [674, 316] width 114 height 26
type input "1"
click at [1368, 316] on input "0" at bounding box center [1393, 316] width 149 height 26
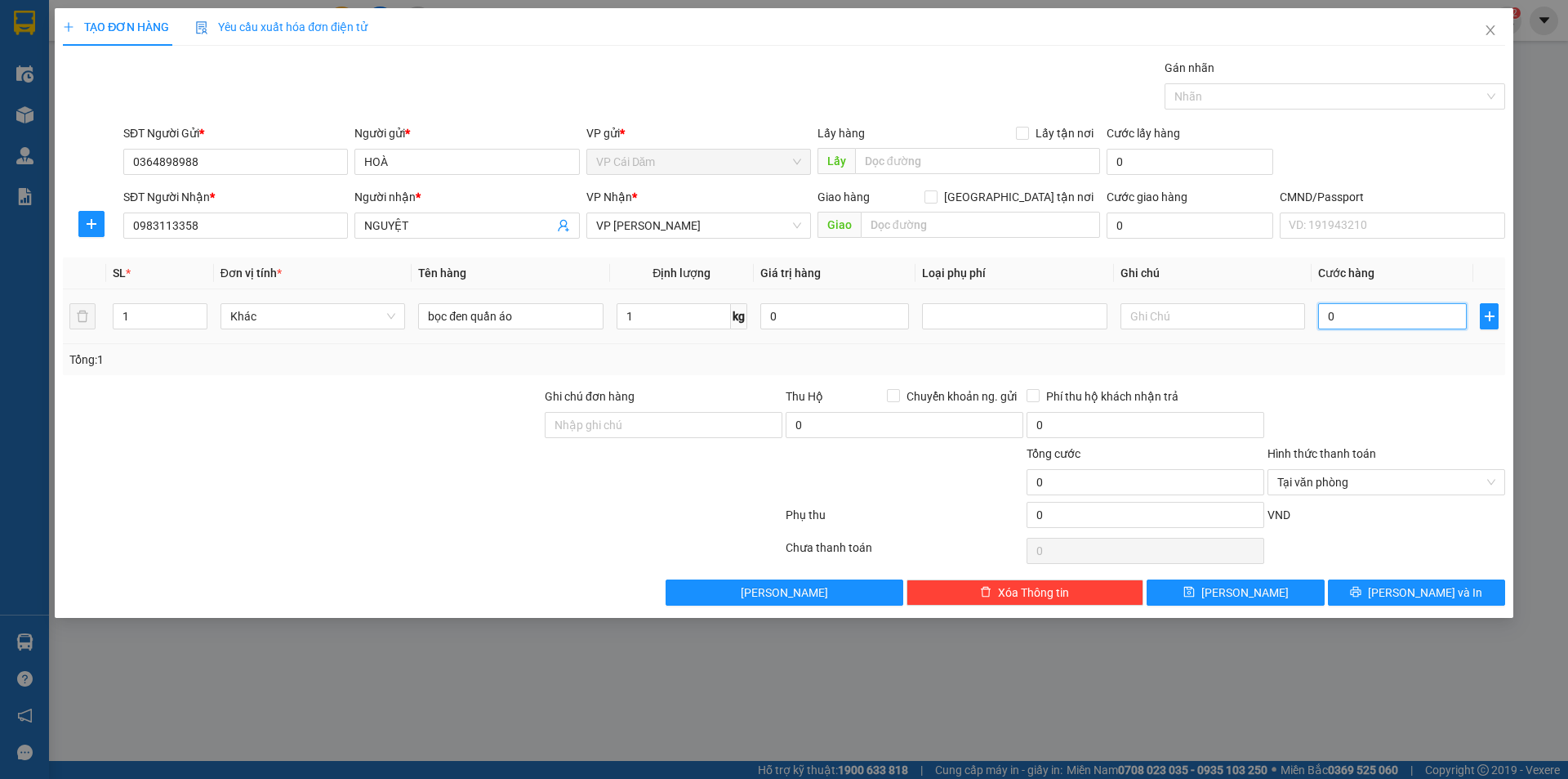
type input "5"
type input "50"
type input "500"
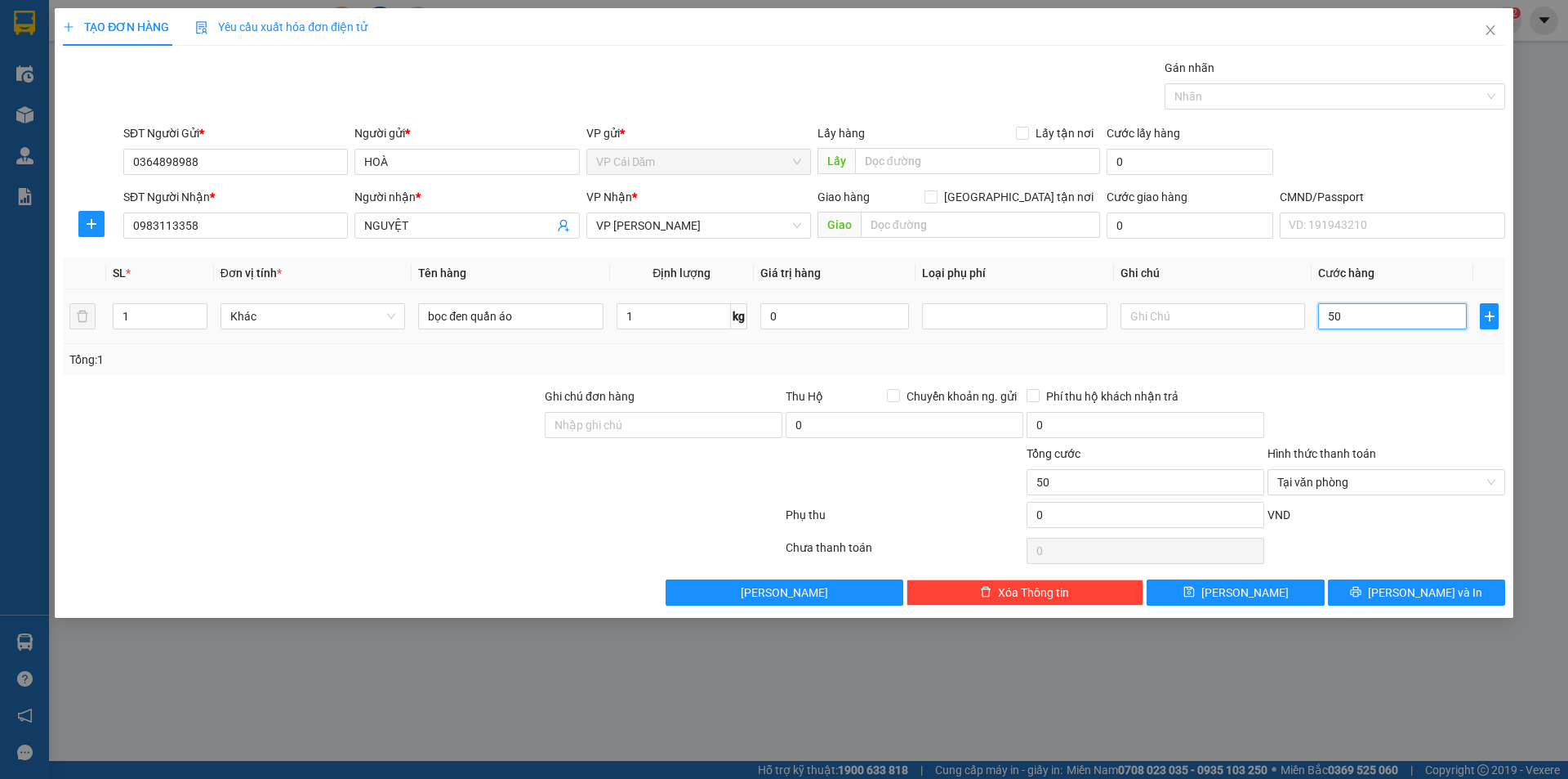
type input "500"
type input "5.000"
type input "50.000"
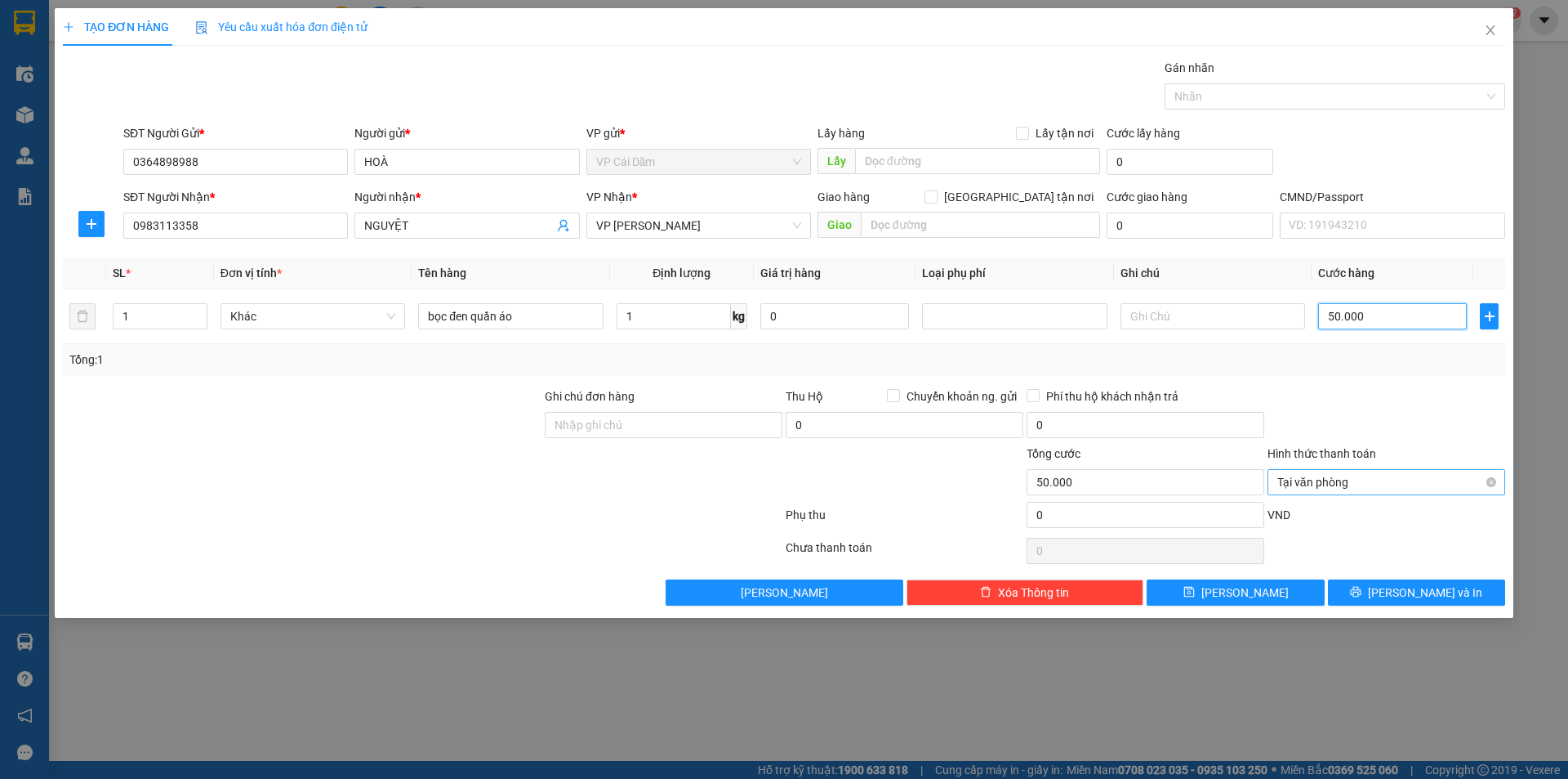
click at [1358, 481] on span "Tại văn phòng" at bounding box center [1386, 482] width 218 height 24
type input "50.000"
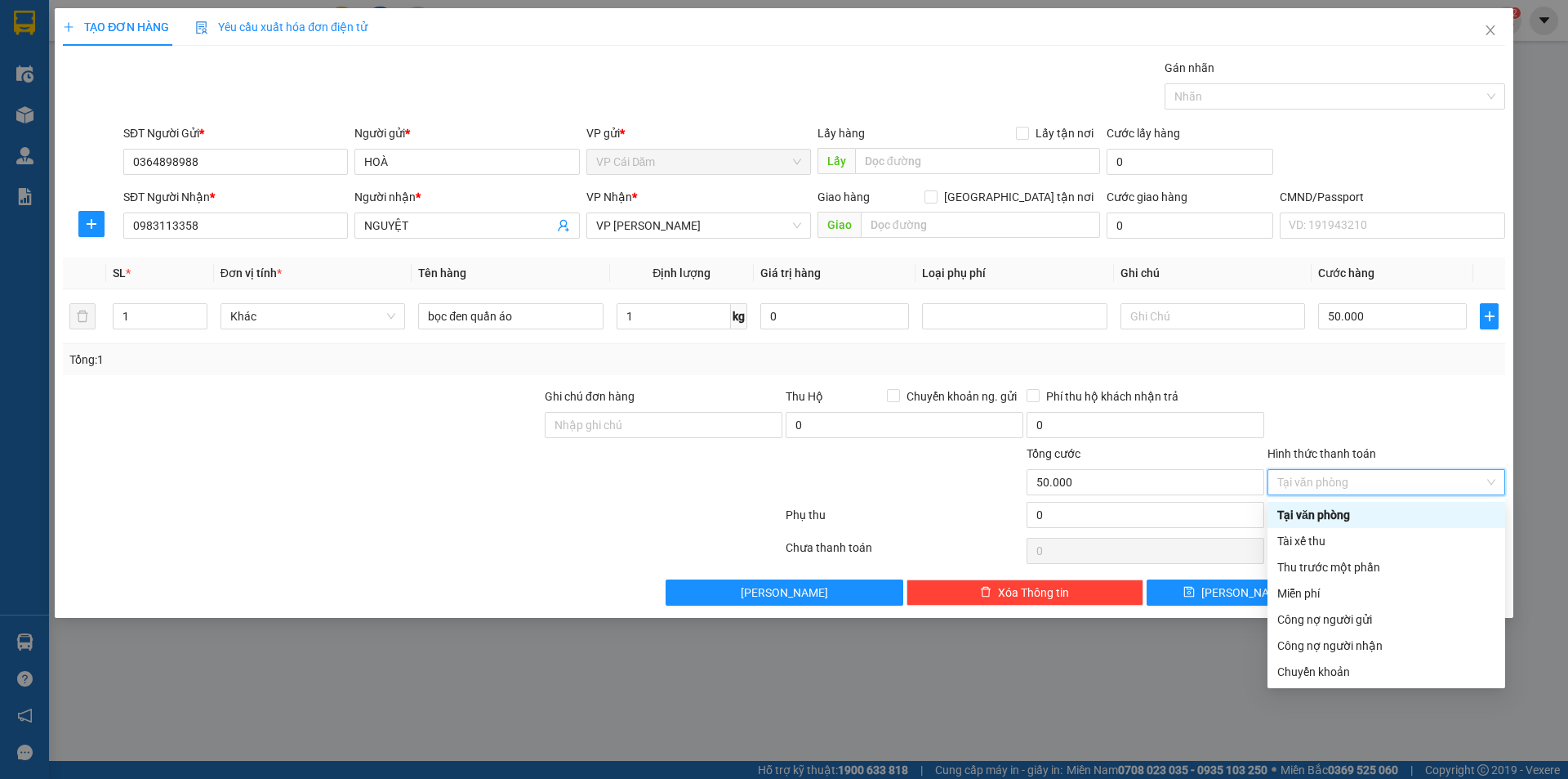
click at [1316, 514] on div "Tại văn phòng" at bounding box center [1386, 514] width 218 height 18
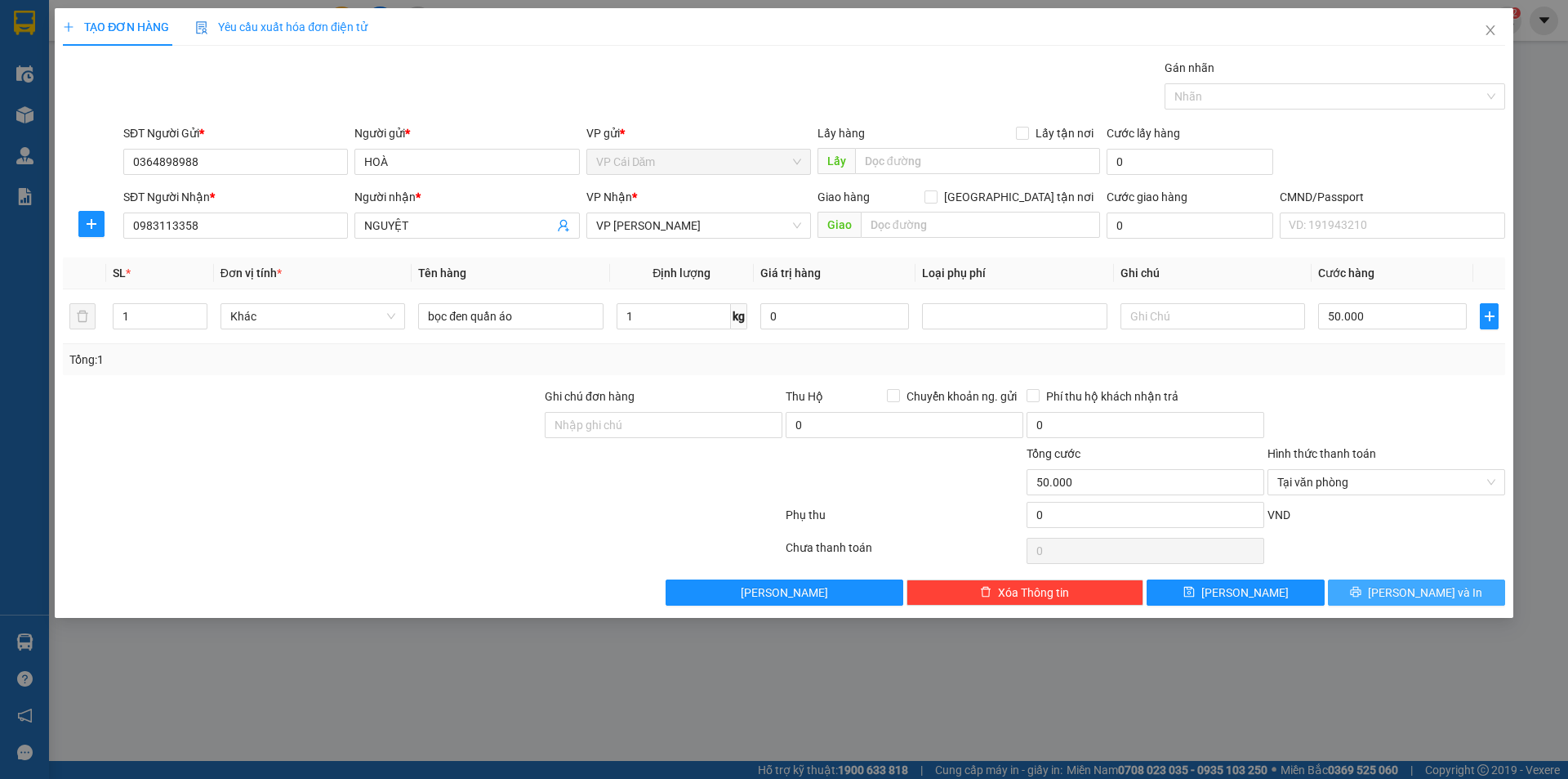
click at [1418, 591] on span "Lưu và In" at bounding box center [1426, 592] width 114 height 18
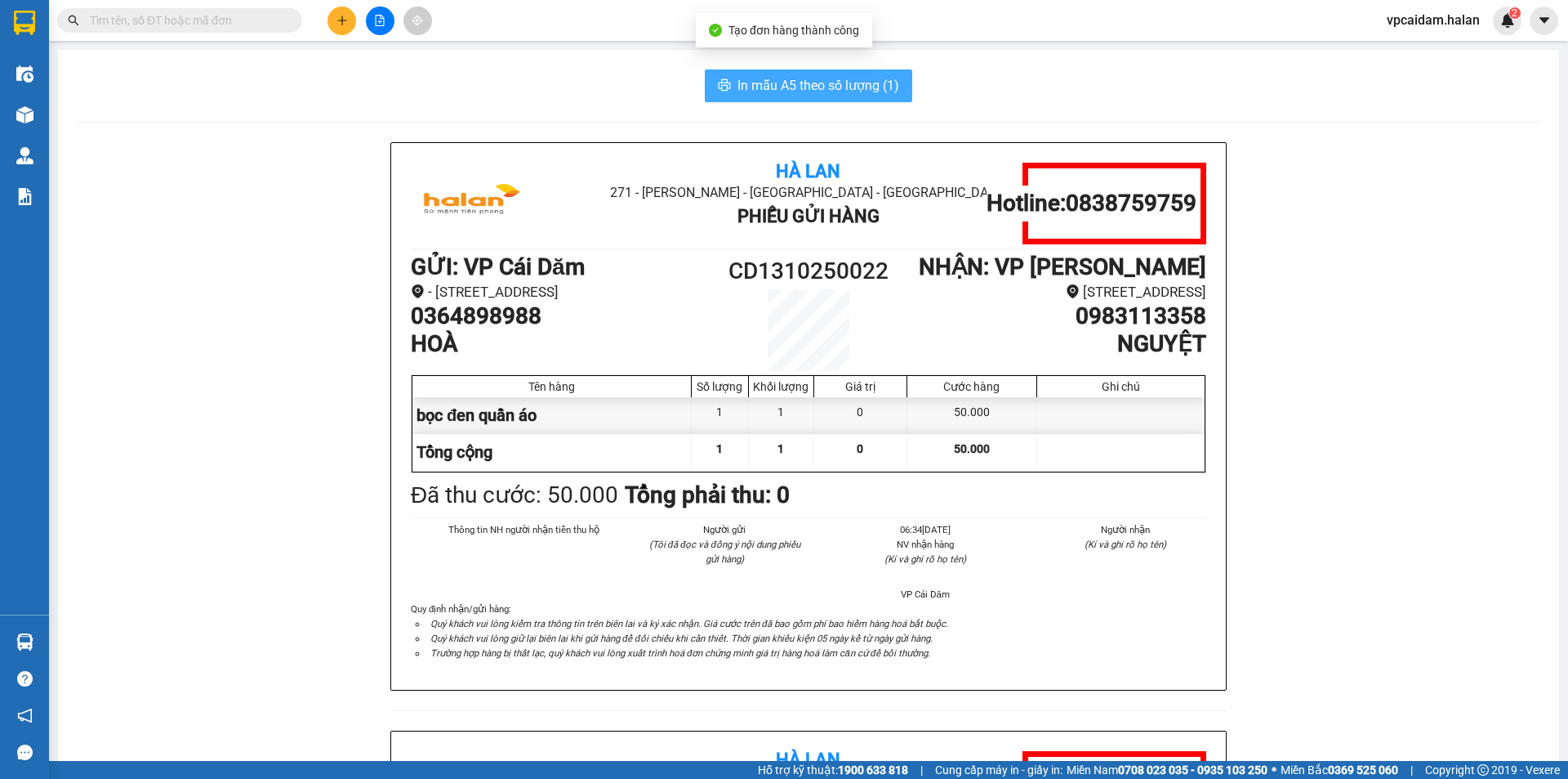
click at [803, 82] on span "In mẫu A5 theo số lượng (1)" at bounding box center [818, 85] width 162 height 20
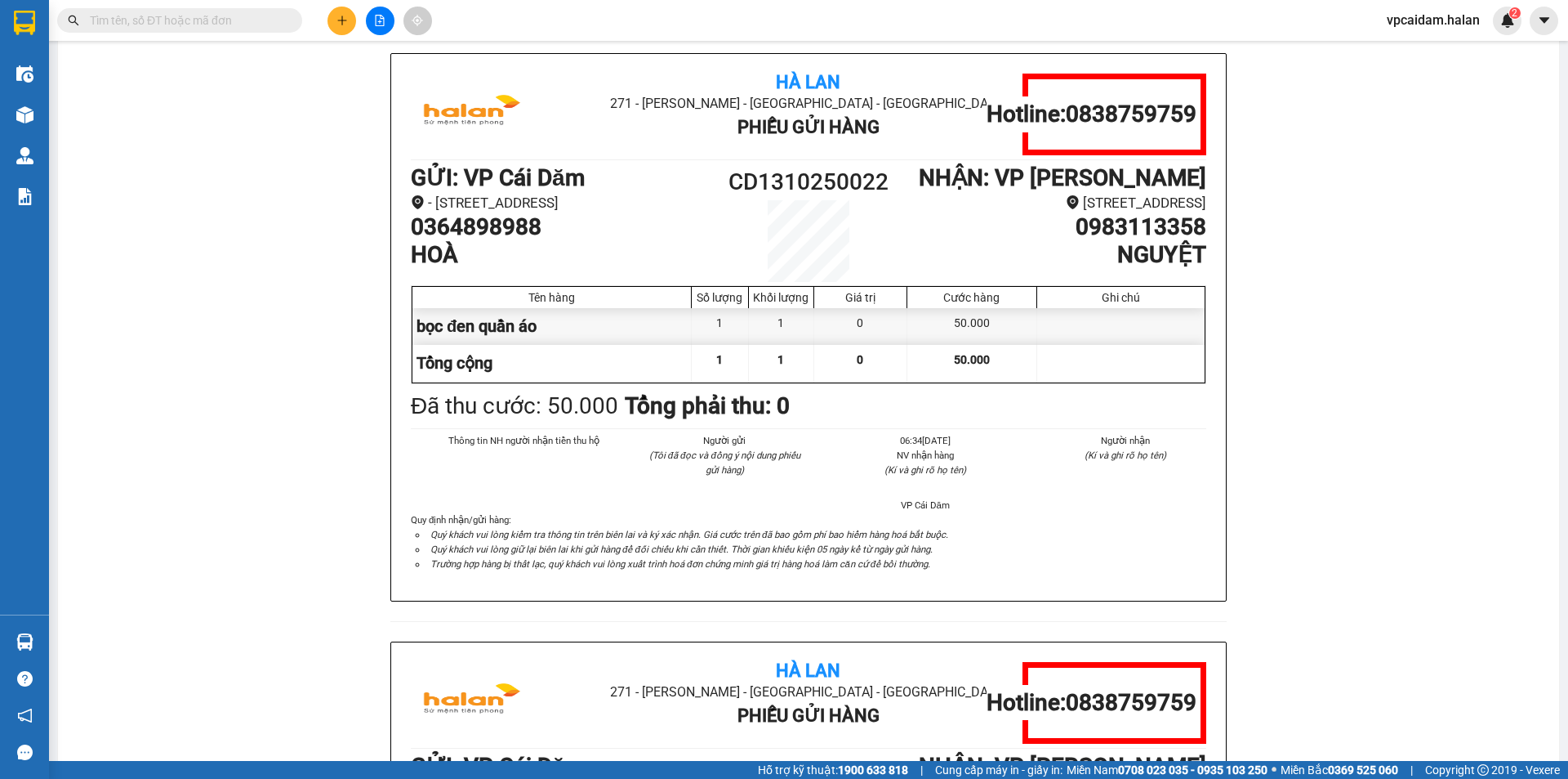
scroll to position [164, 0]
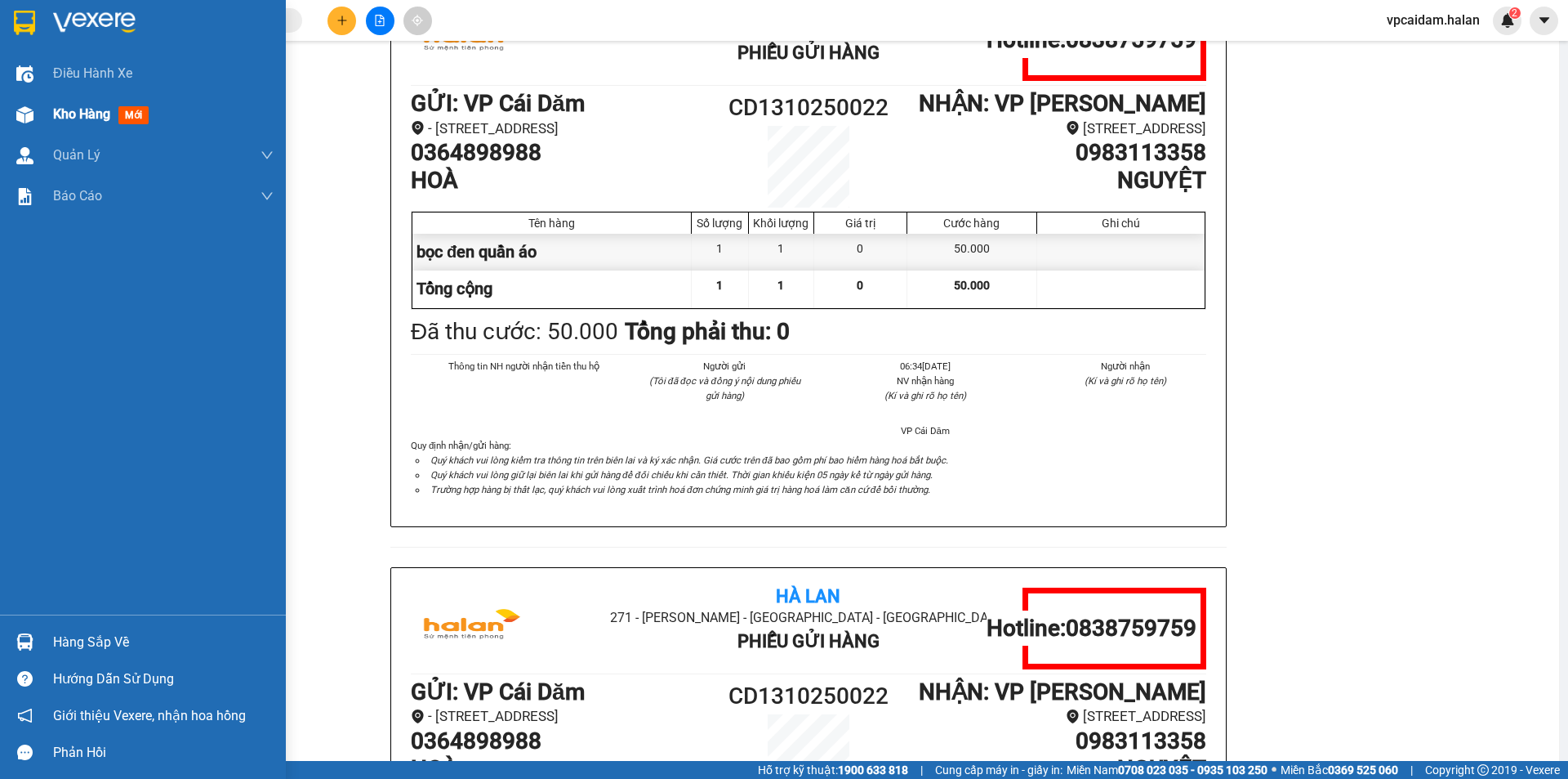
click at [41, 103] on div "Kho hàng mới" at bounding box center [142, 114] width 286 height 41
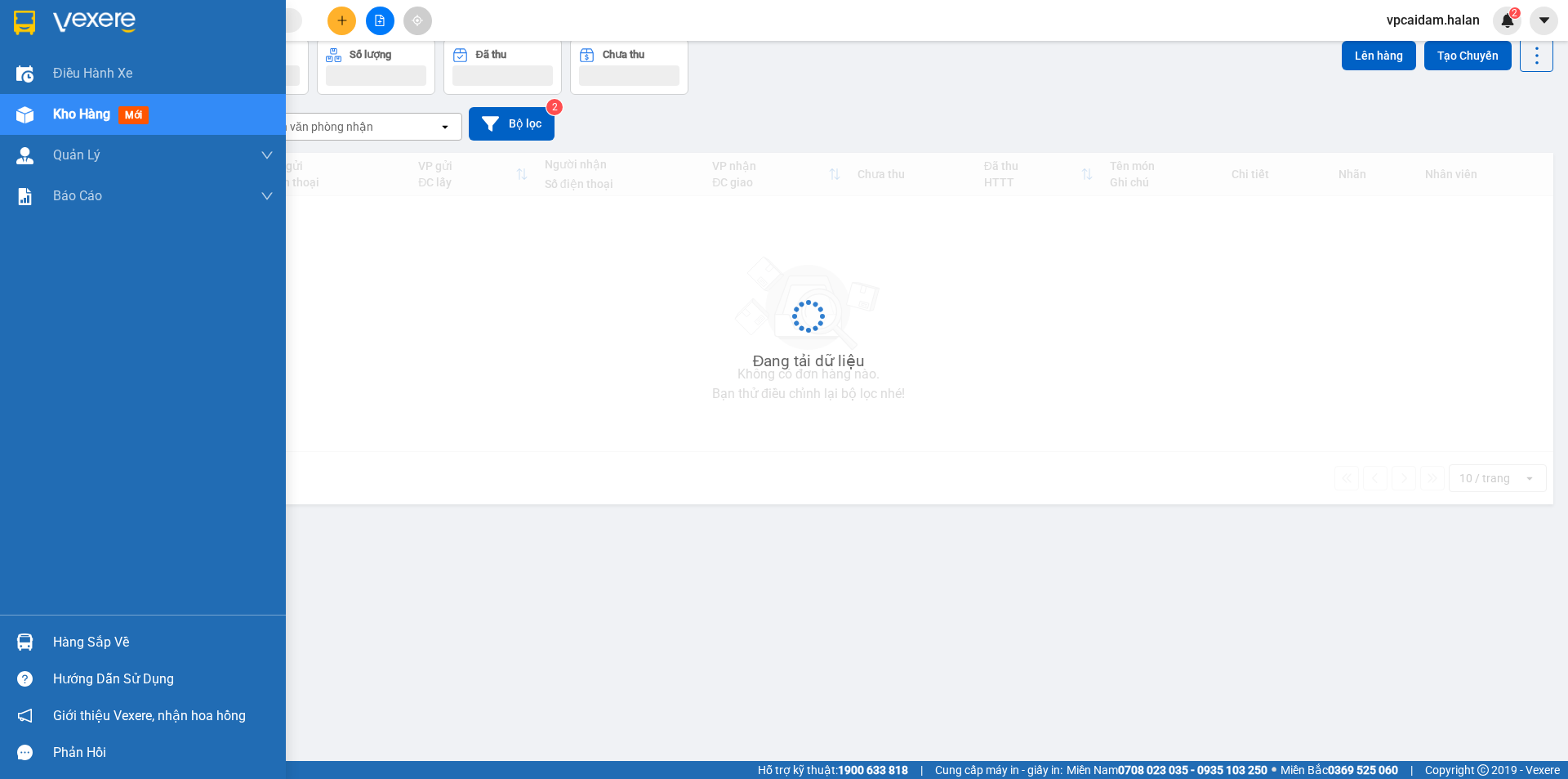
scroll to position [76, 0]
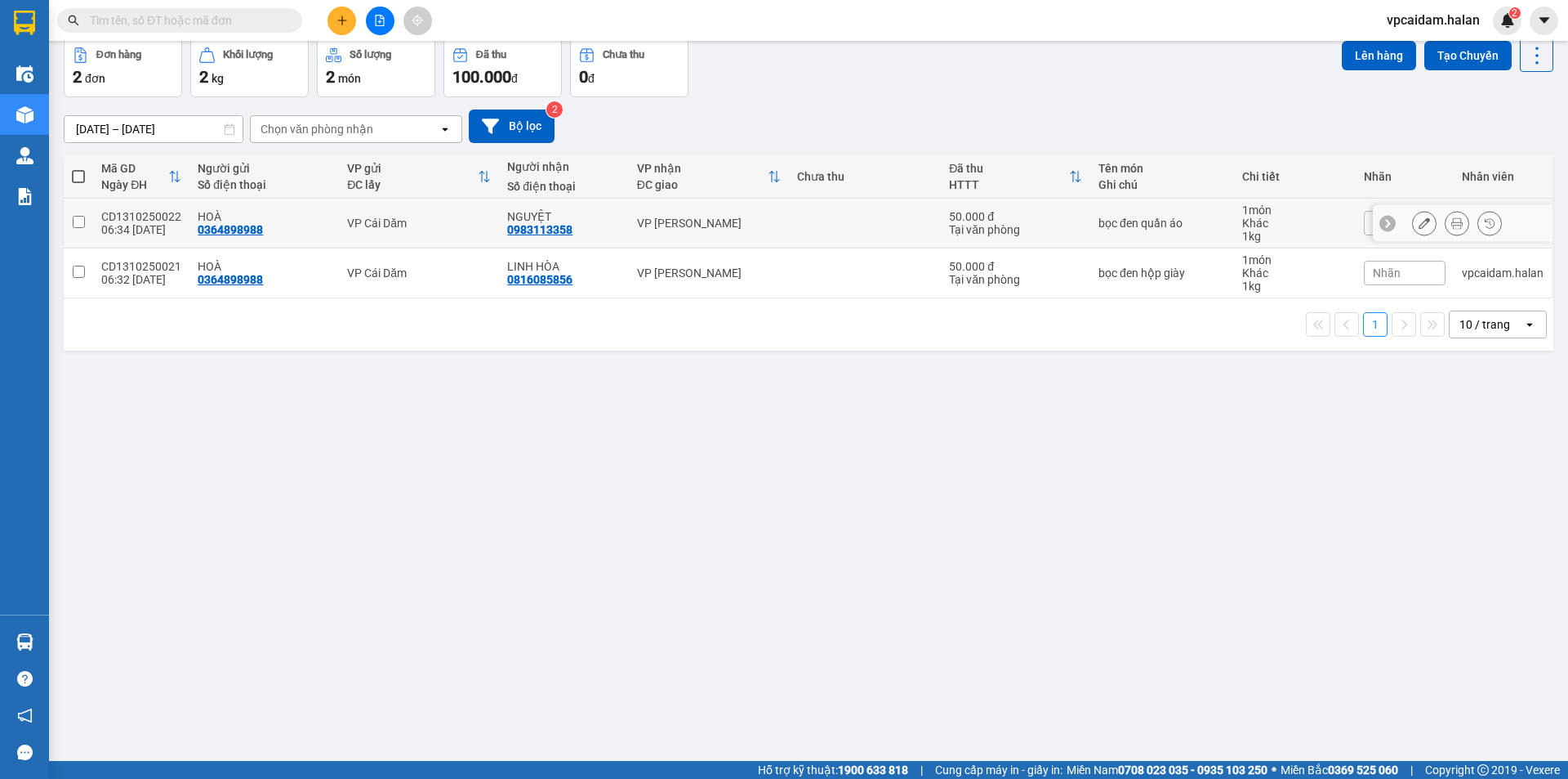
click at [77, 222] on input "checkbox" at bounding box center [78, 222] width 13 height 13
checkbox input "true"
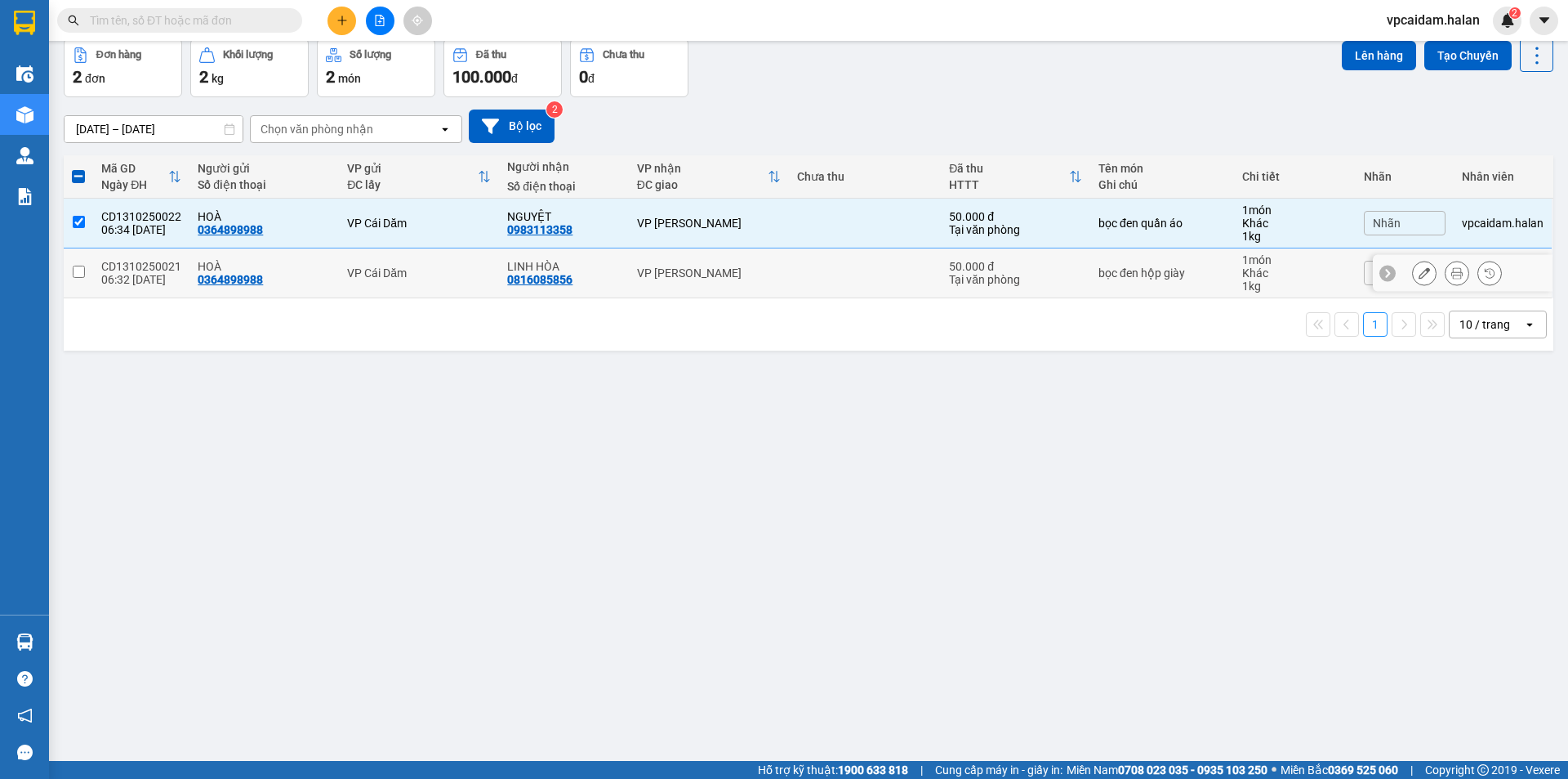
click at [79, 277] on input "checkbox" at bounding box center [78, 271] width 13 height 13
checkbox input "true"
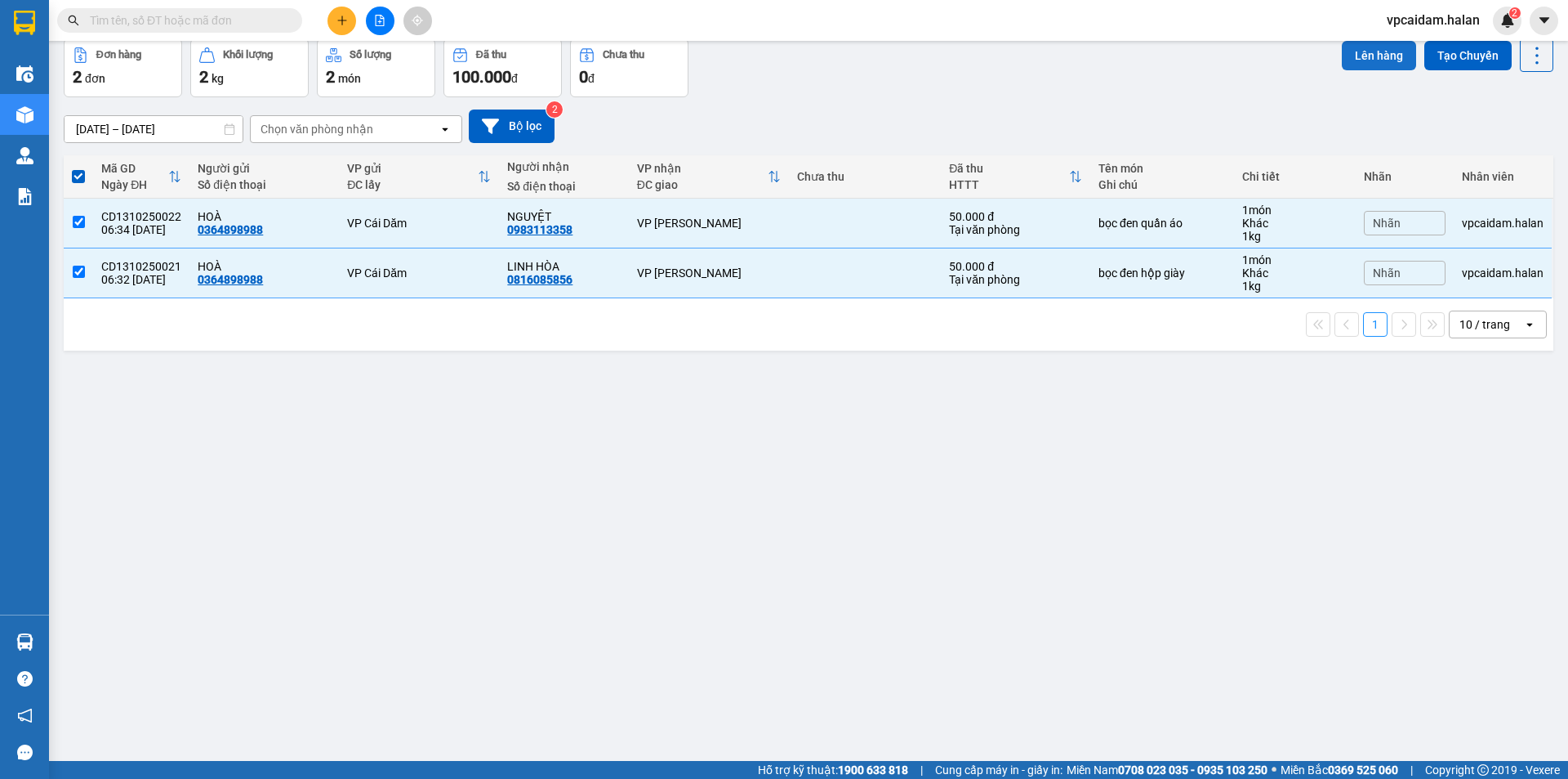
click at [1374, 61] on button "Lên hàng" at bounding box center [1379, 55] width 75 height 29
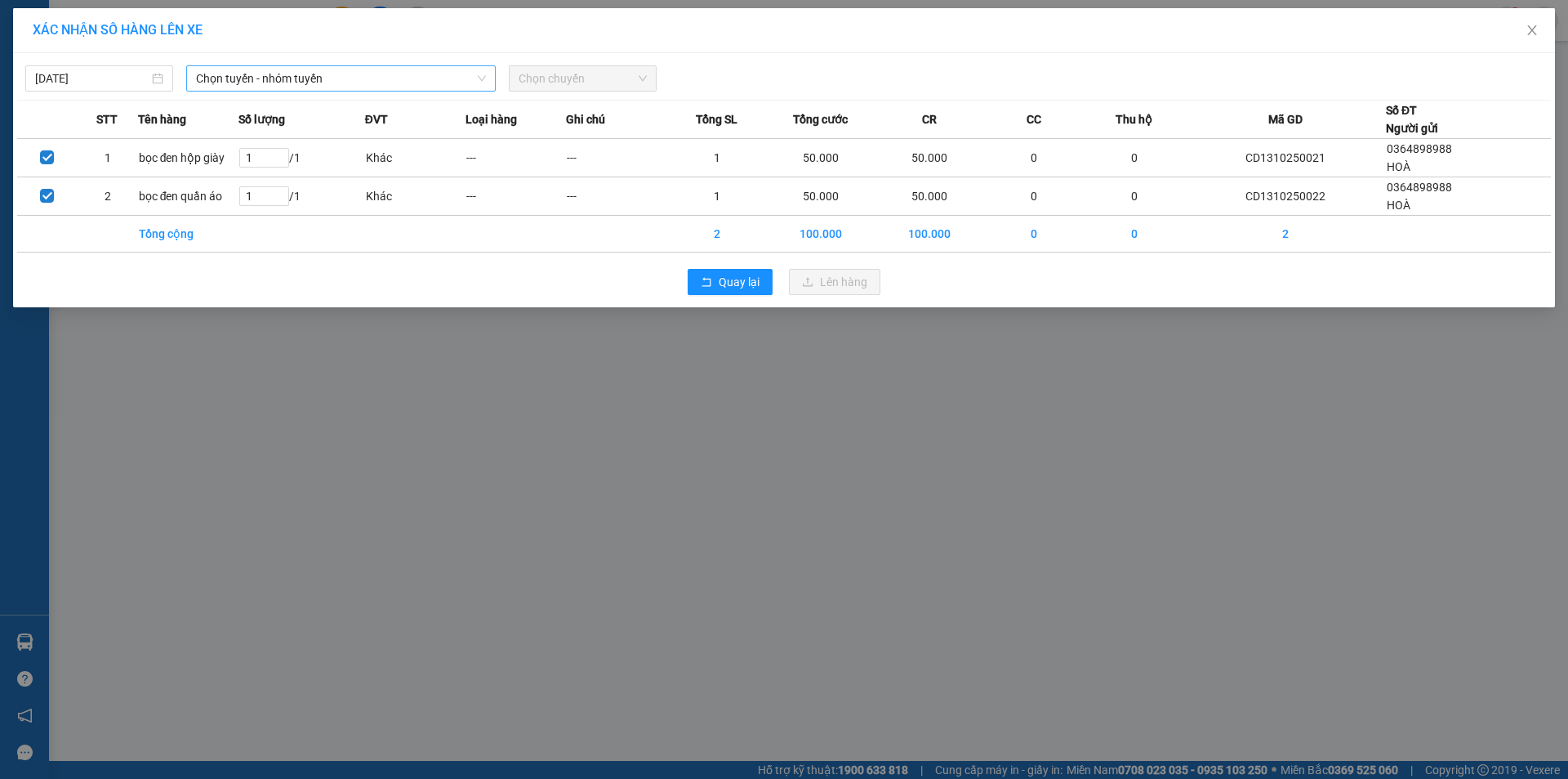
click at [409, 76] on span "Chọn tuyến - nhóm tuyến" at bounding box center [340, 78] width 290 height 24
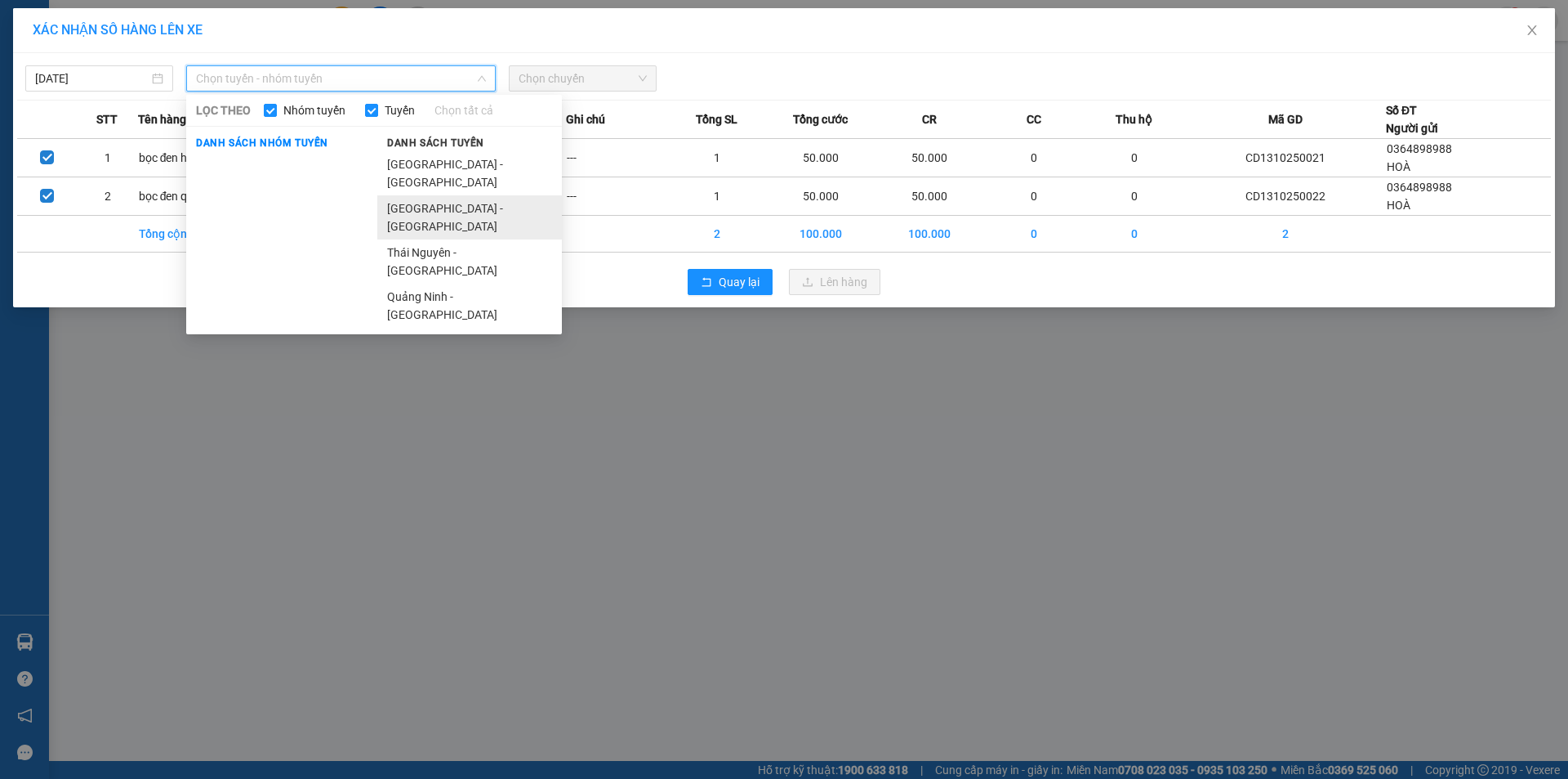
click at [448, 196] on li "Quảng Ninh - Hà Nội" at bounding box center [470, 218] width 185 height 45
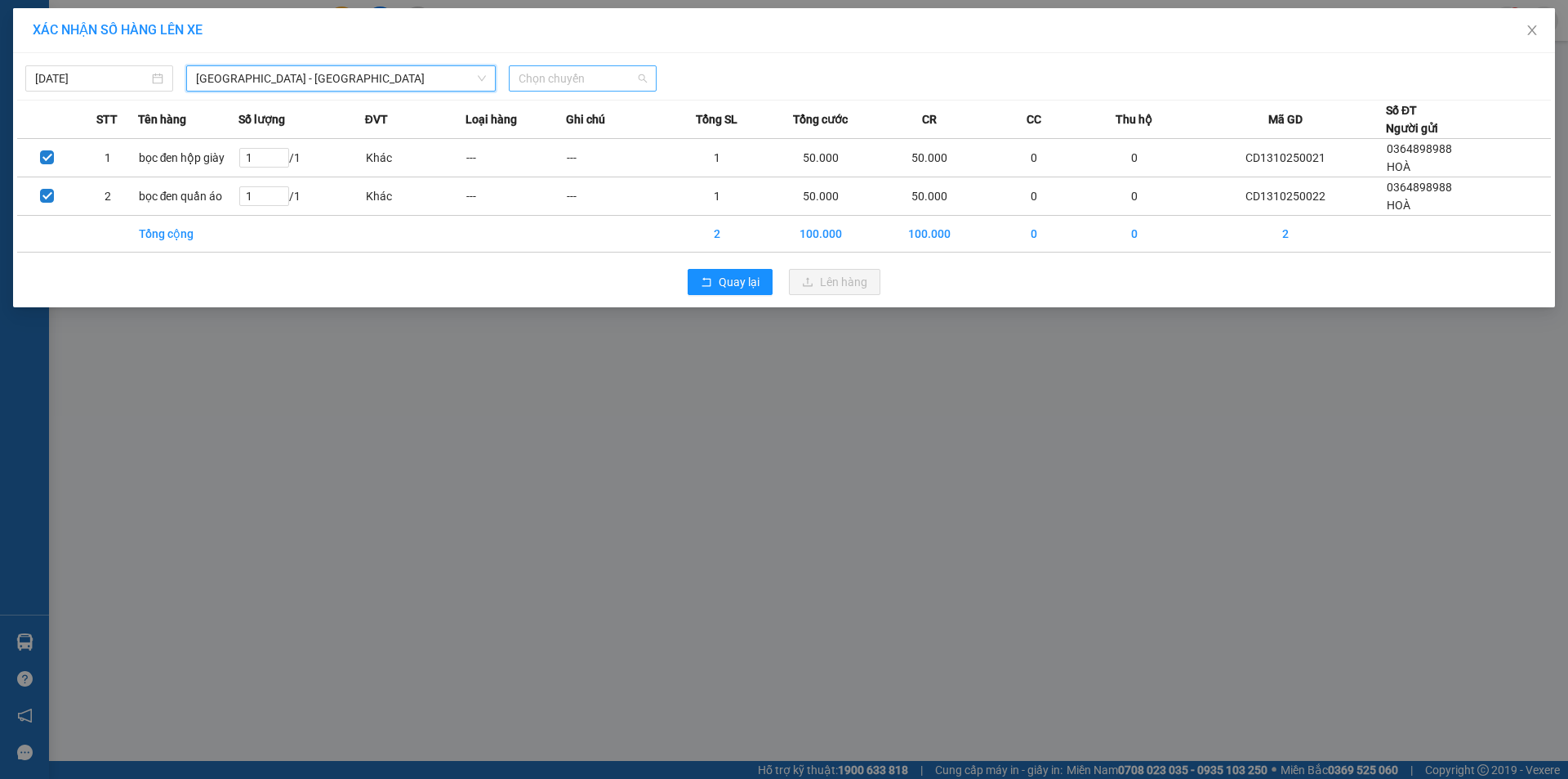
click at [601, 74] on span "Chọn chuyến" at bounding box center [583, 78] width 128 height 24
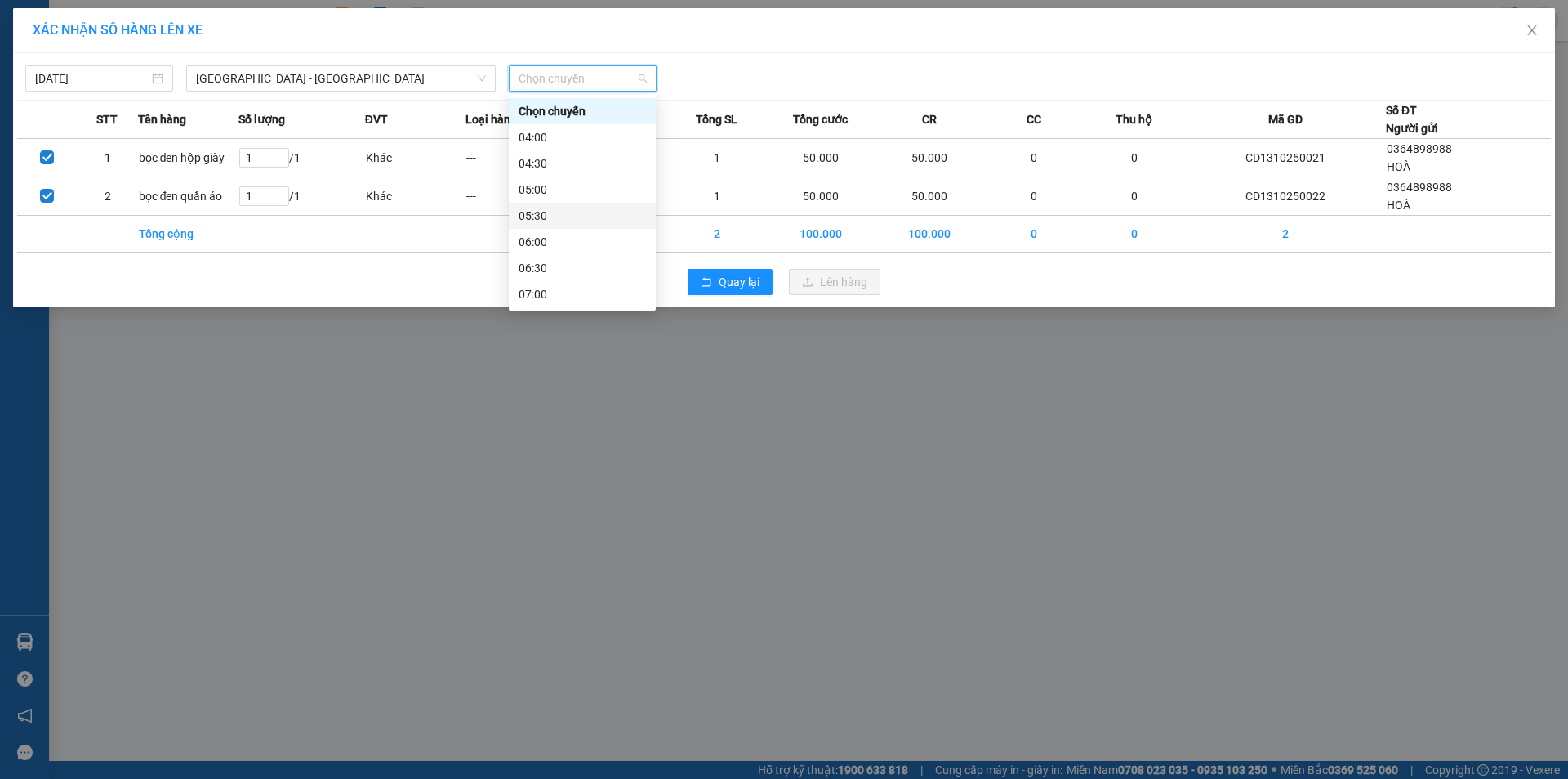
scroll to position [164, 0]
click at [544, 133] on div "07:00" at bounding box center [583, 131] width 128 height 18
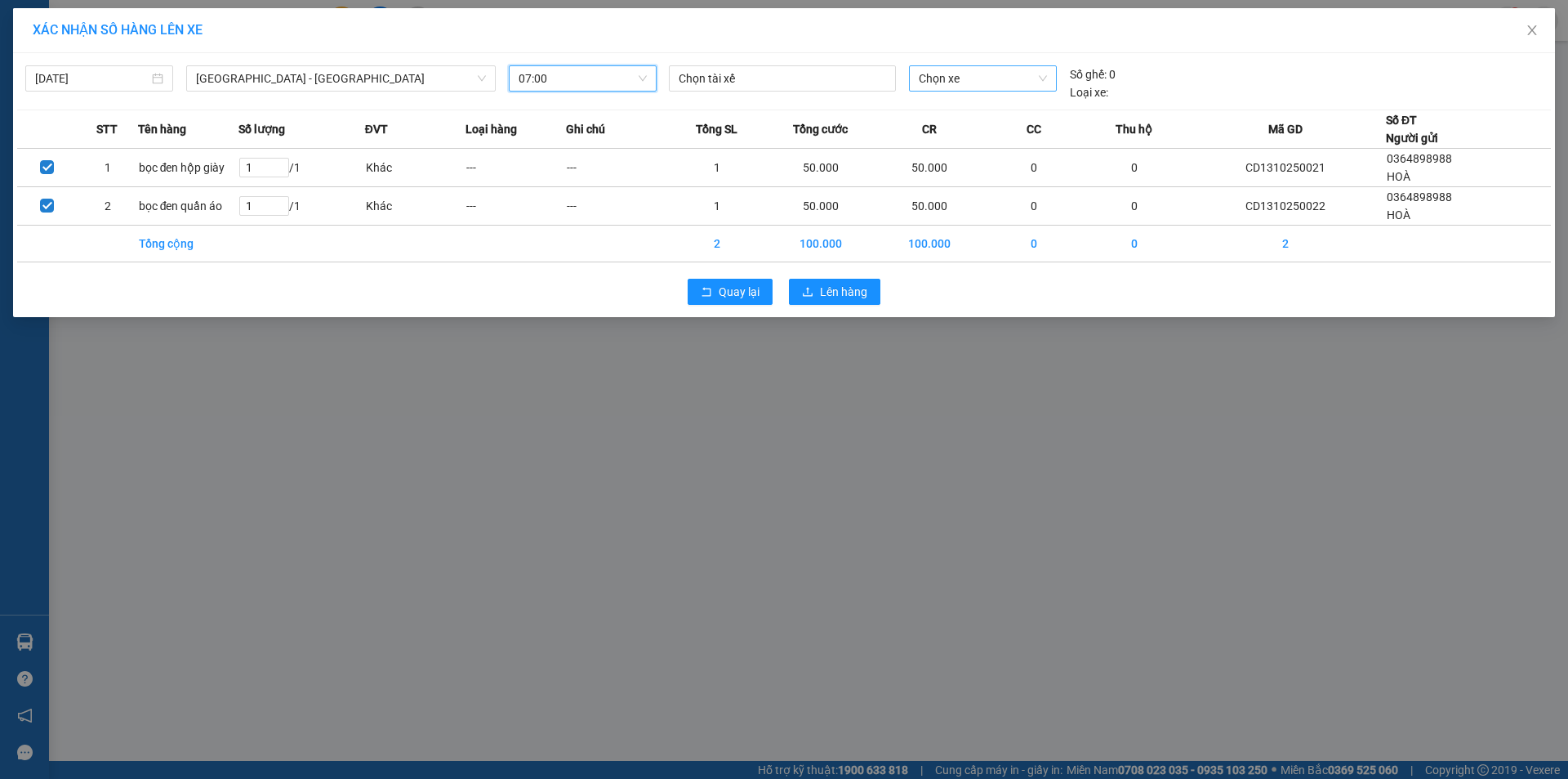
click at [999, 78] on span "Chọn xe" at bounding box center [983, 78] width 128 height 24
click at [954, 75] on span "Chọn xe" at bounding box center [983, 78] width 128 height 24
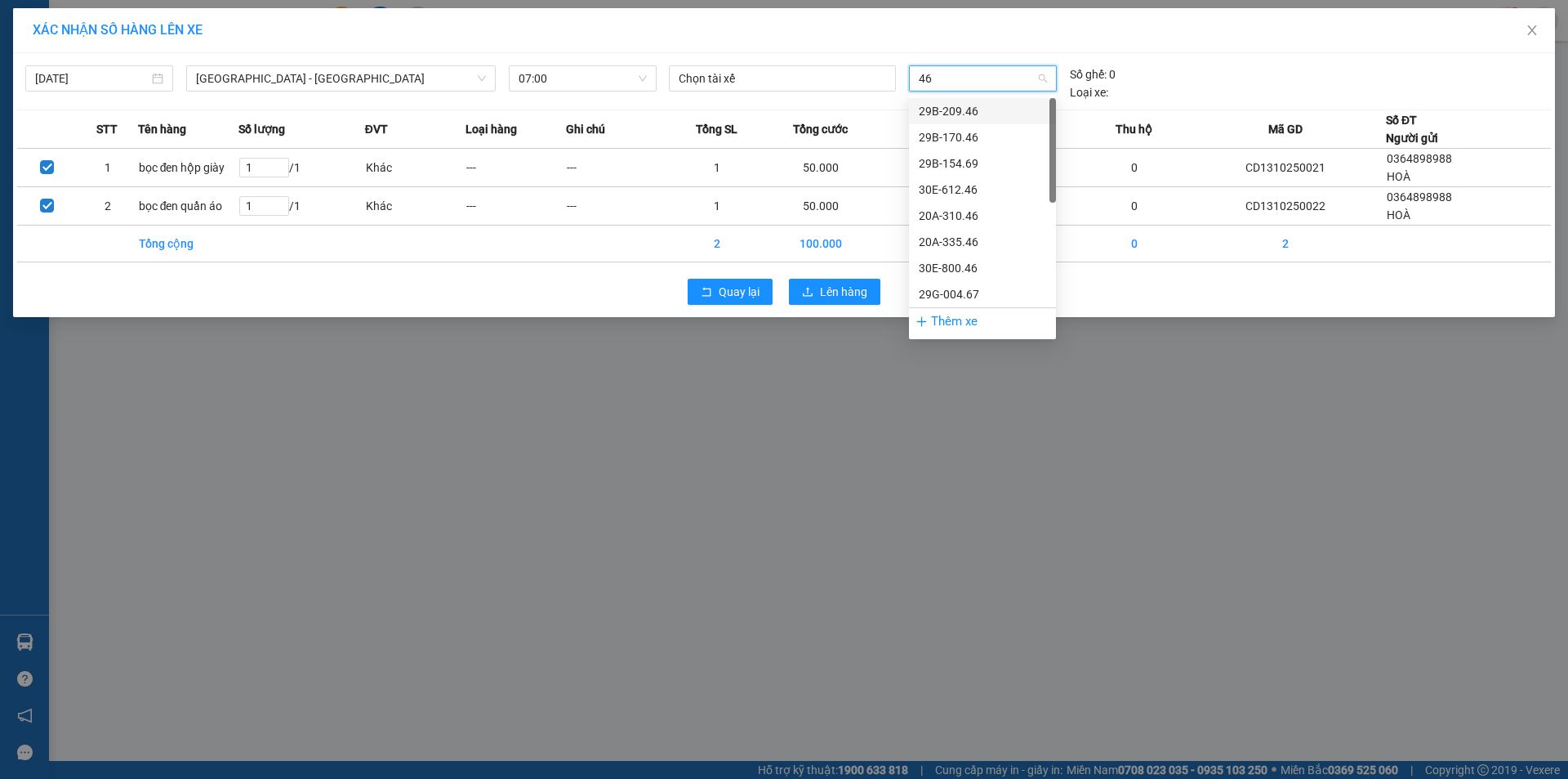
type input "463"
click at [974, 113] on div "29E-324.63" at bounding box center [983, 110] width 128 height 18
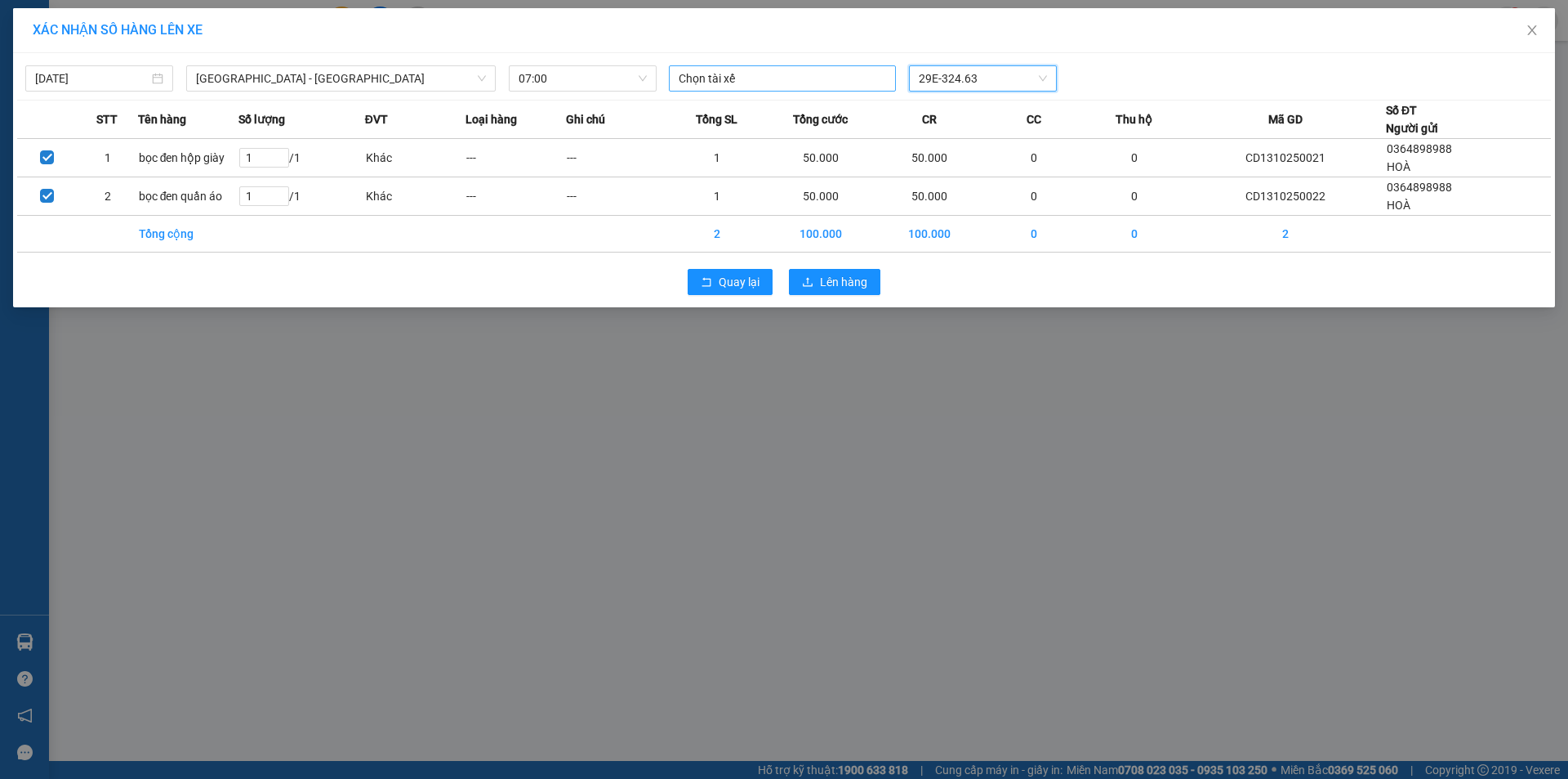
click at [730, 75] on div at bounding box center [783, 78] width 219 height 19
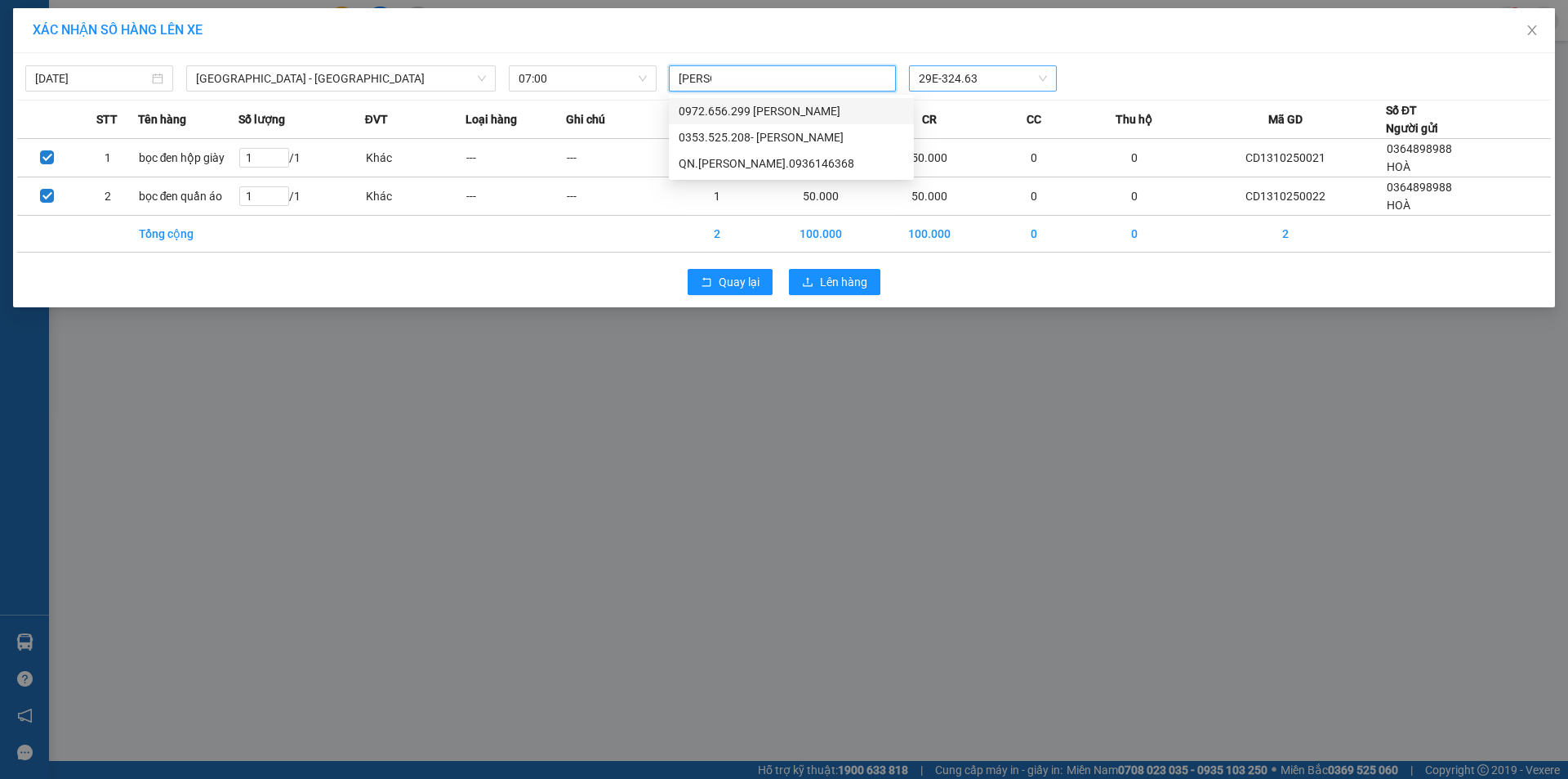
type input "trần hu"
click at [789, 128] on div "QN.Trần Hữu Thăng.0936146368" at bounding box center [791, 137] width 226 height 18
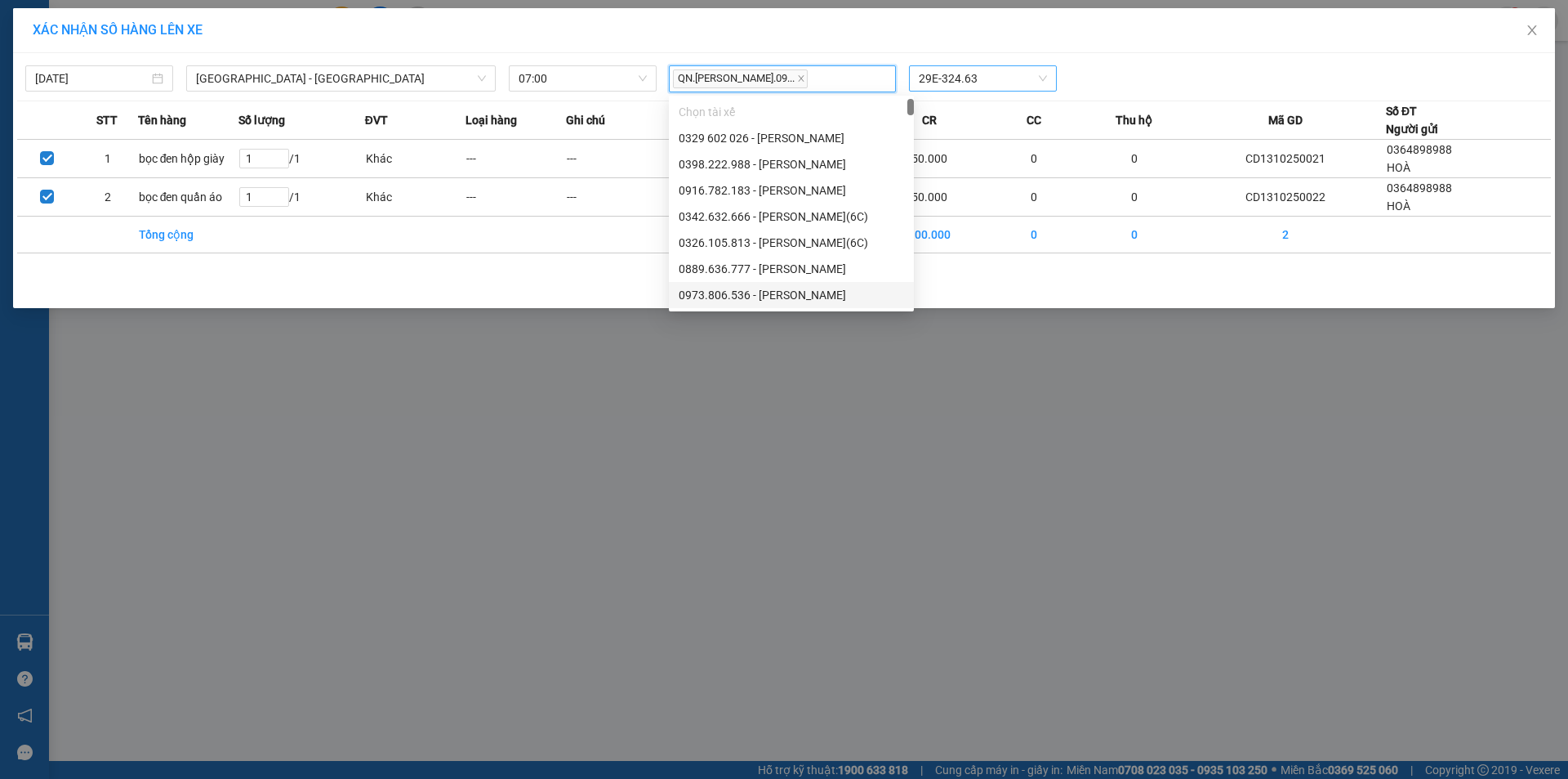
click at [994, 259] on div "13/10/2025 Quảng Ninh - Hà Nội LỌC THEO Nhóm tuyến Tuyến Chọn tất cả Danh sách …" at bounding box center [784, 180] width 1542 height 255
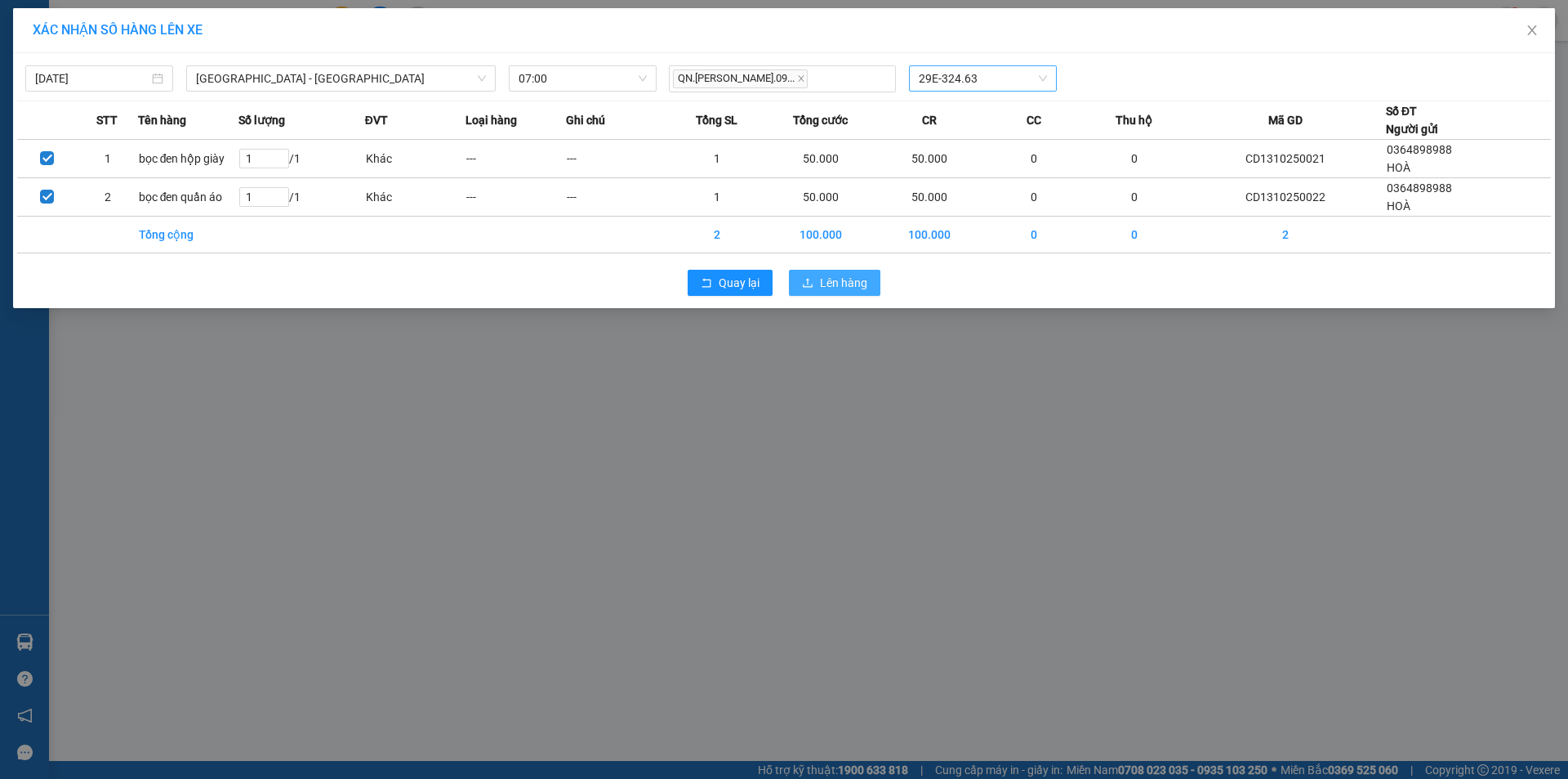
click at [866, 283] on span "Lên hàng" at bounding box center [844, 283] width 47 height 18
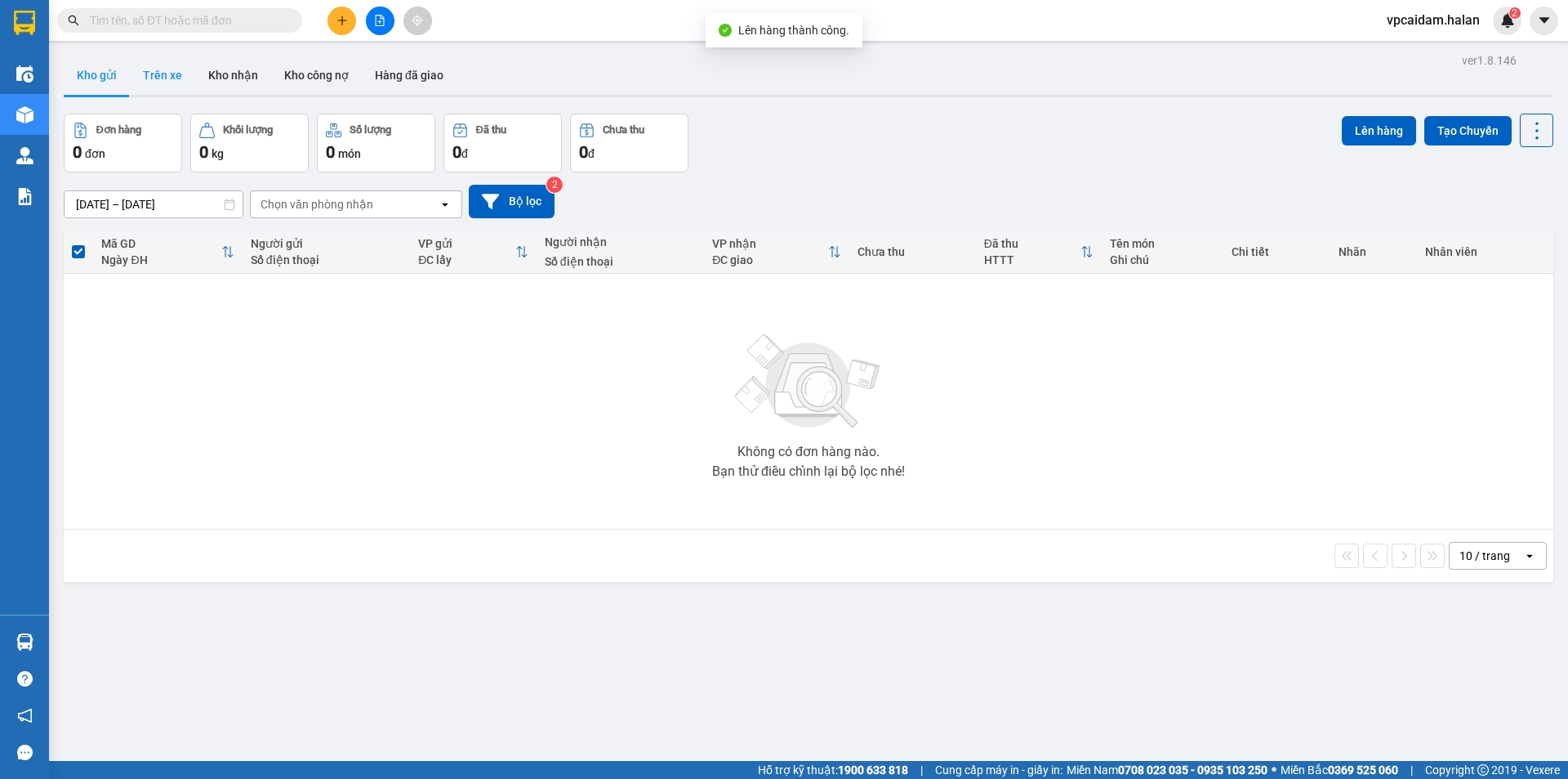
click at [169, 72] on button "Trên xe" at bounding box center [162, 75] width 65 height 39
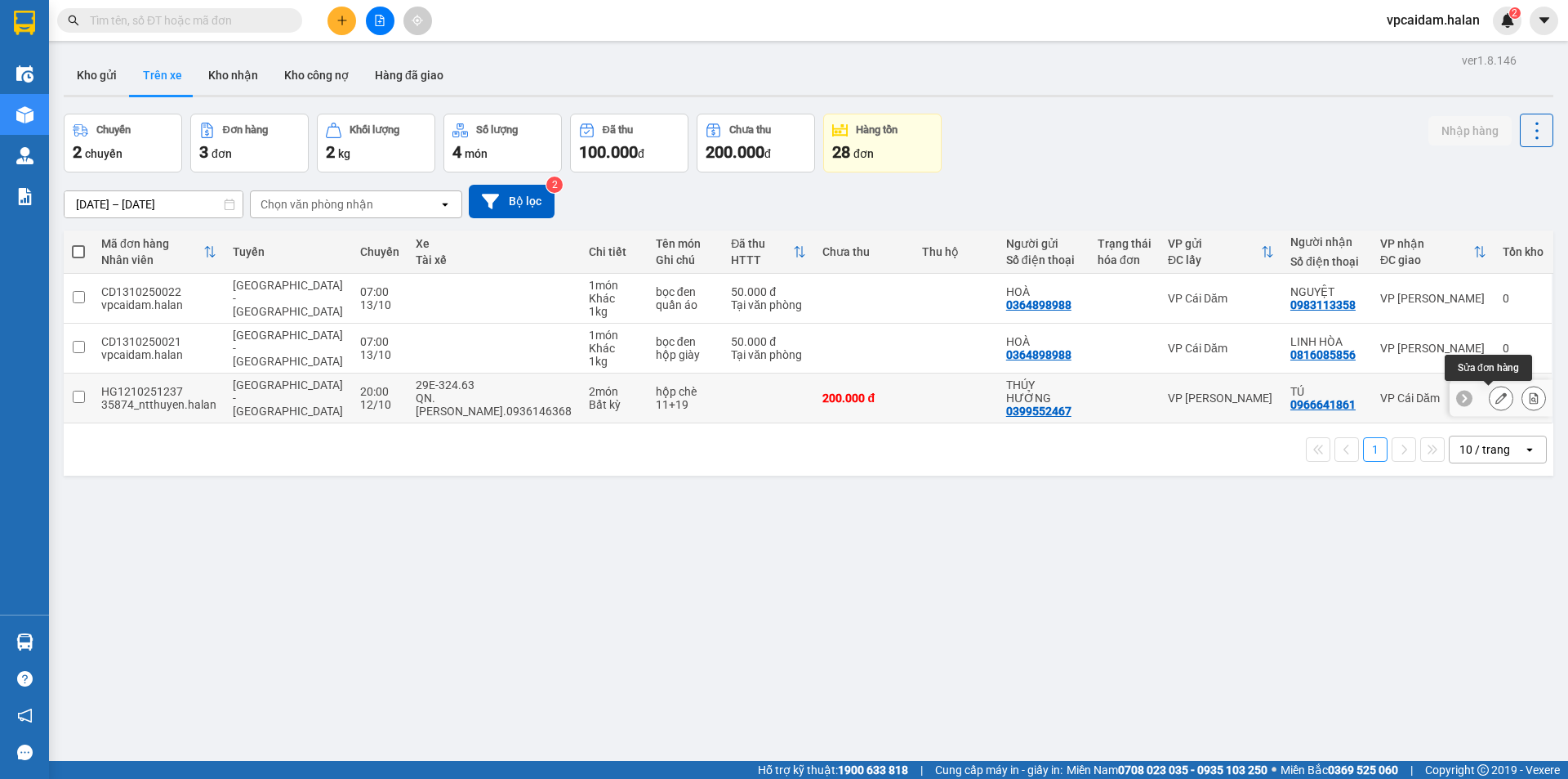
click at [1490, 394] on button at bounding box center [1501, 398] width 23 height 29
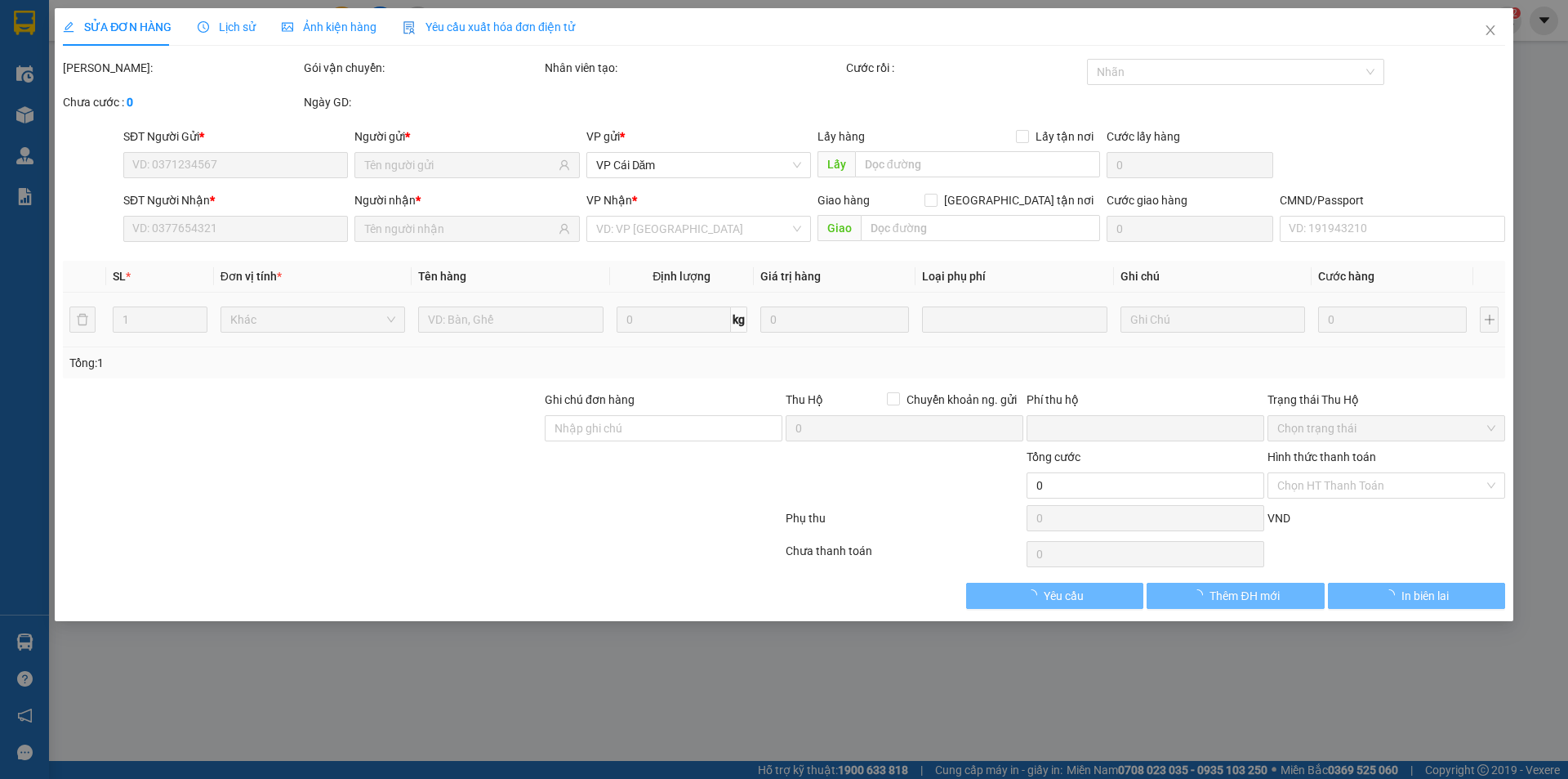
type input "0399552467"
type input "THÚY HƯỞNG"
type input "0966641861"
type input "TÚ"
type input "0"
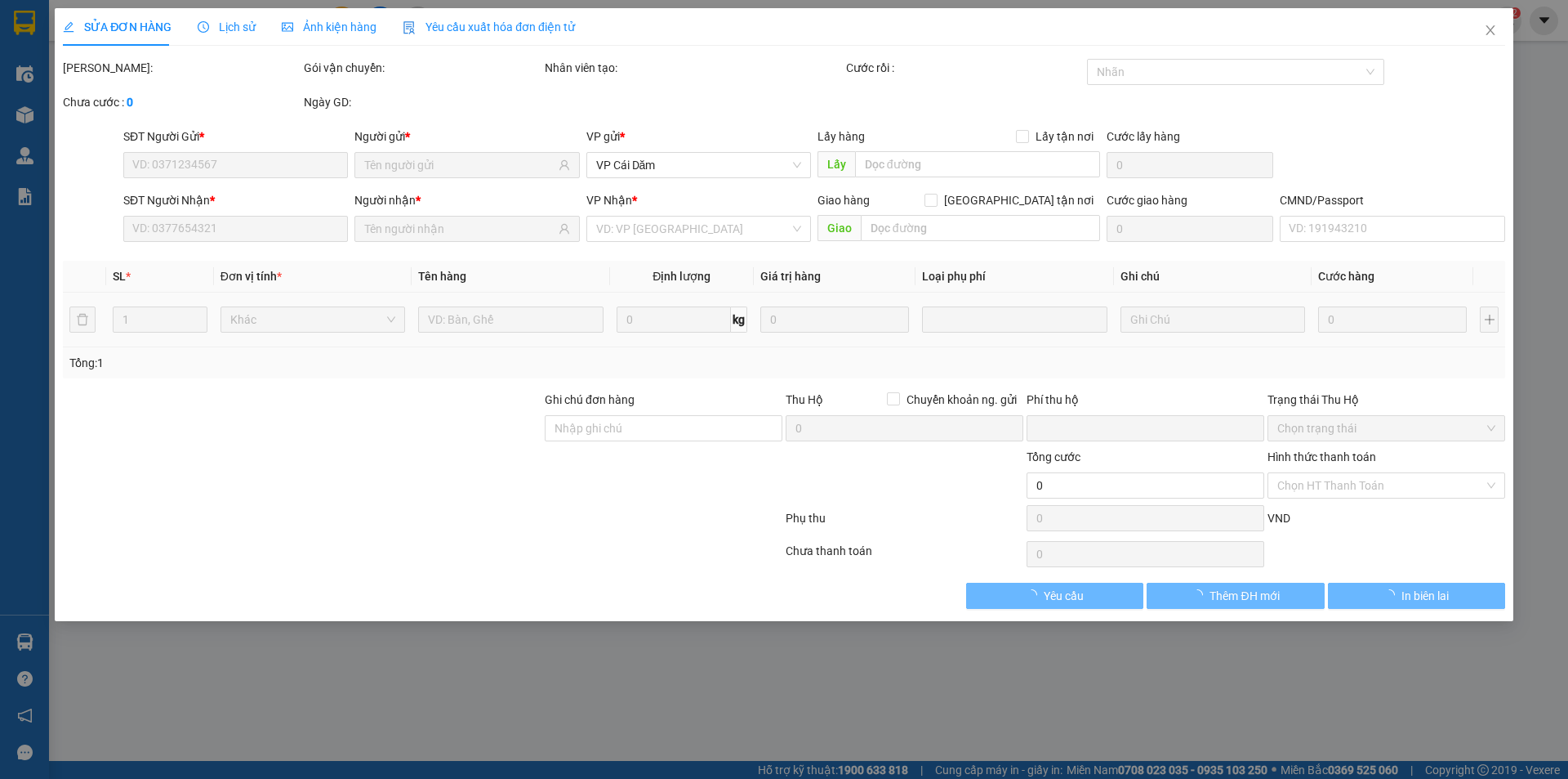
type input "200.000"
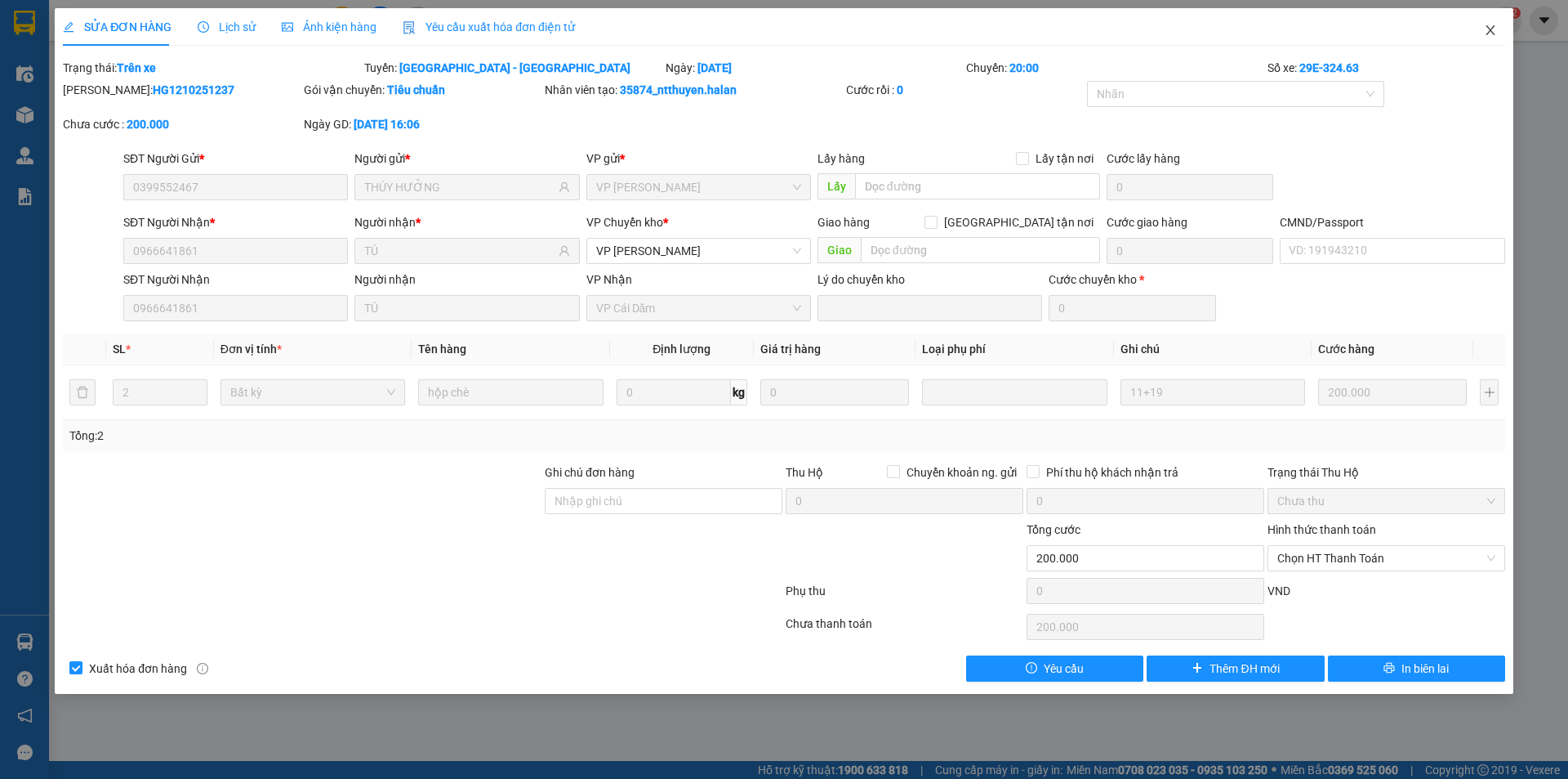
click at [1490, 31] on icon "close" at bounding box center [1490, 30] width 9 height 10
